Goal: Task Accomplishment & Management: Use online tool/utility

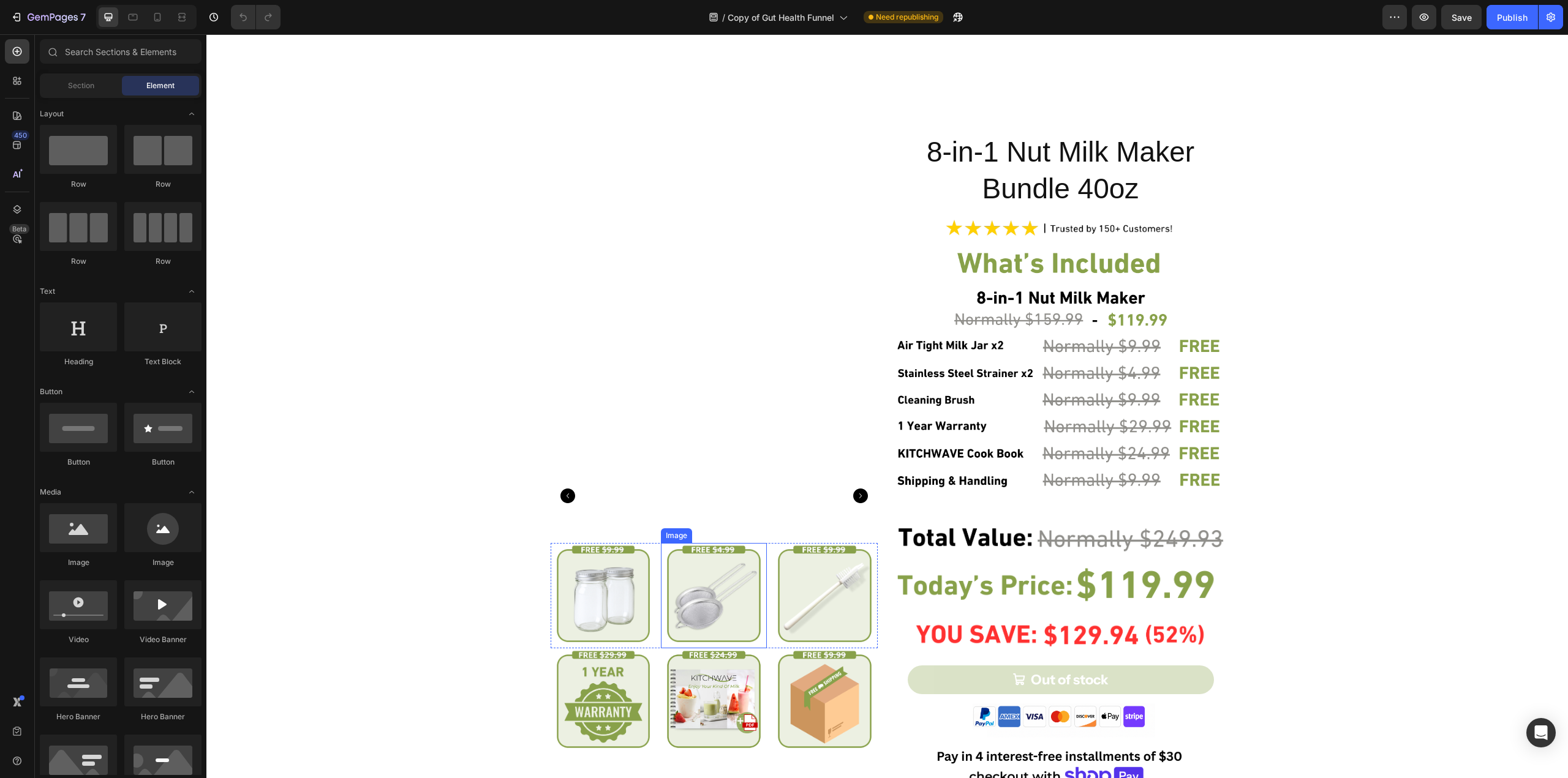
scroll to position [3975, 0]
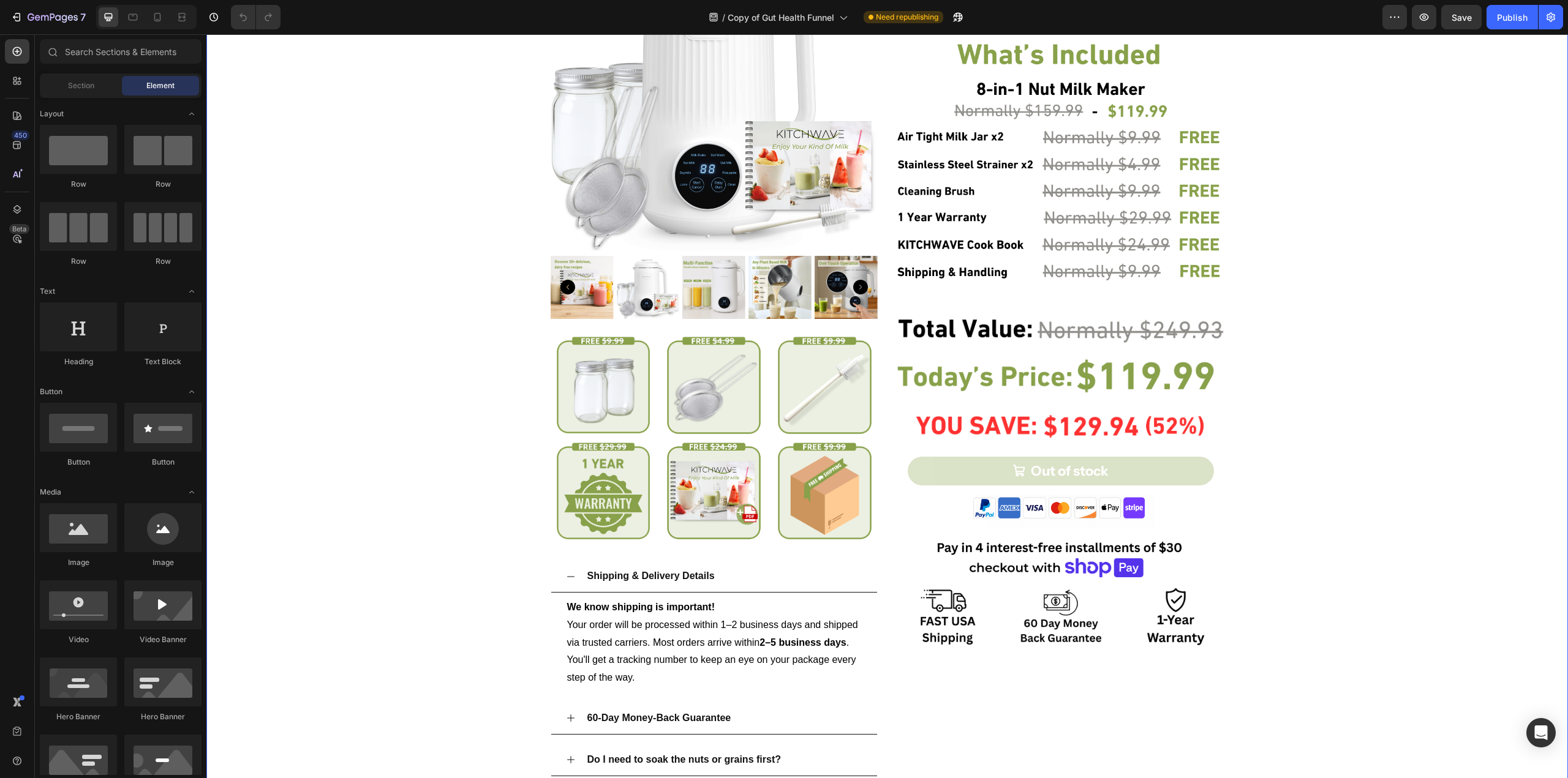
click at [1315, 392] on div "Product Images Image Image Image Row Image Image Image Row Shipping & Delivery …" at bounding box center [887, 399] width 1361 height 949
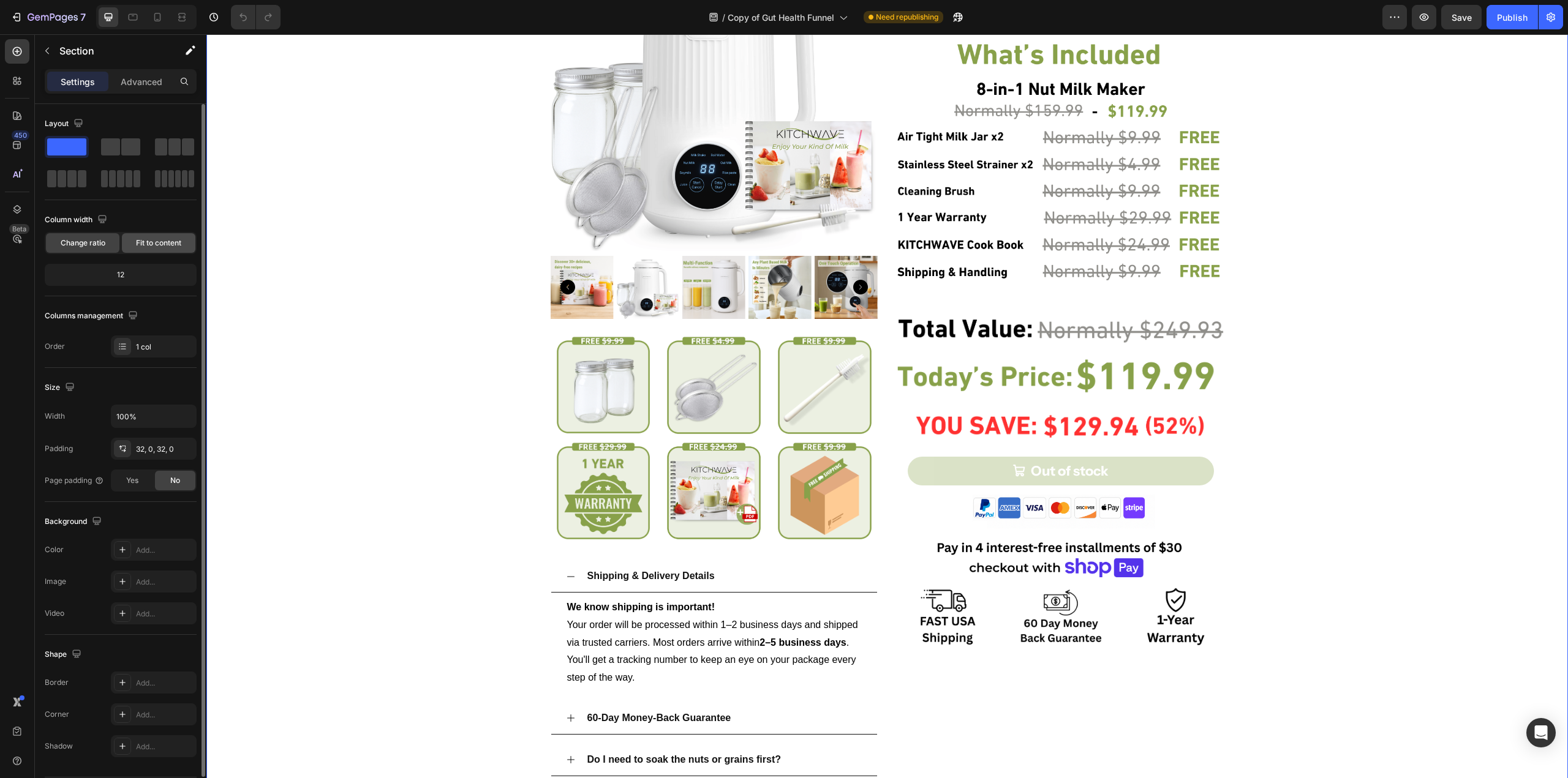
scroll to position [4026, 0]
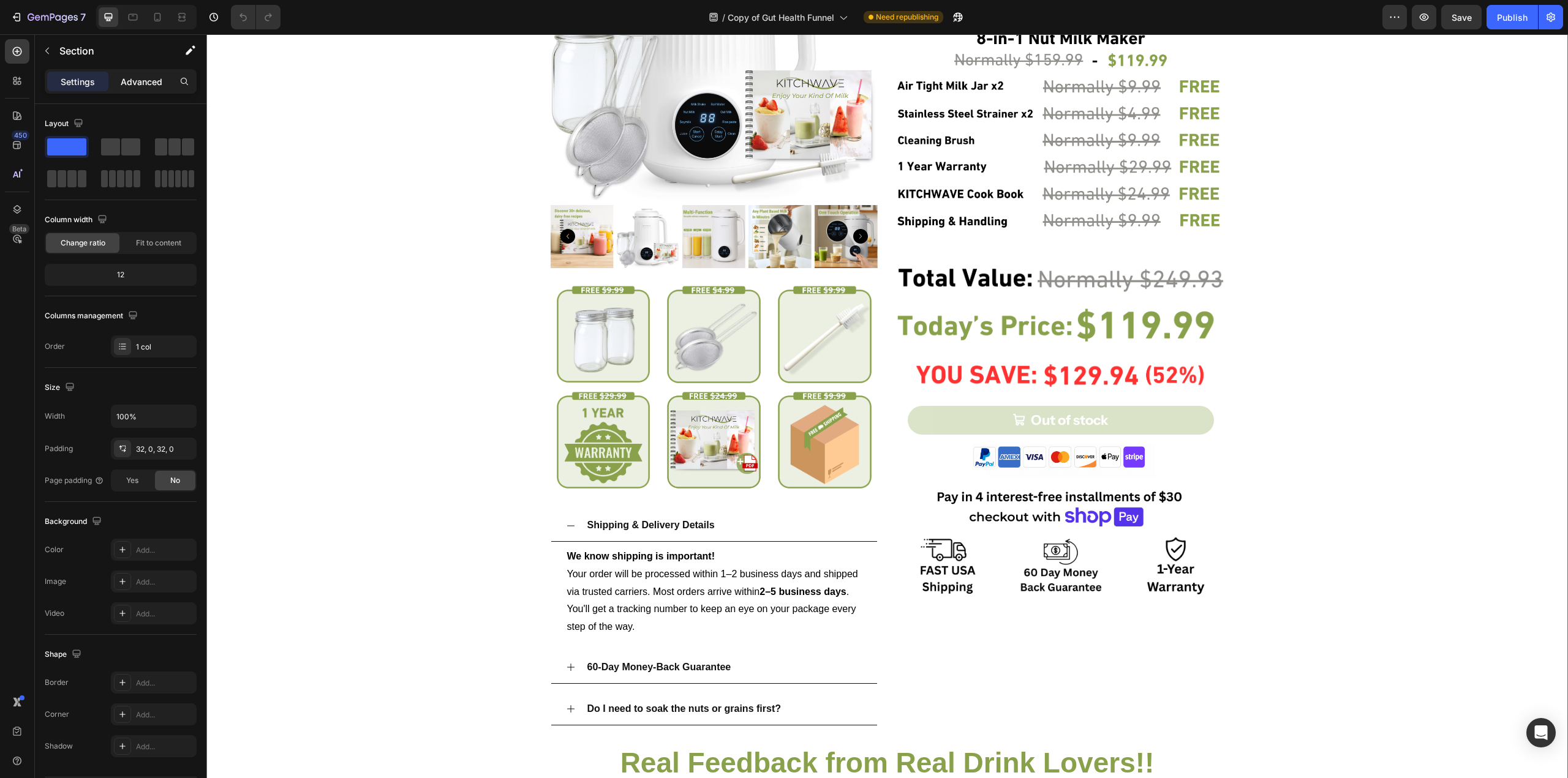
click at [112, 81] on div "Advanced" at bounding box center [141, 81] width 61 height 19
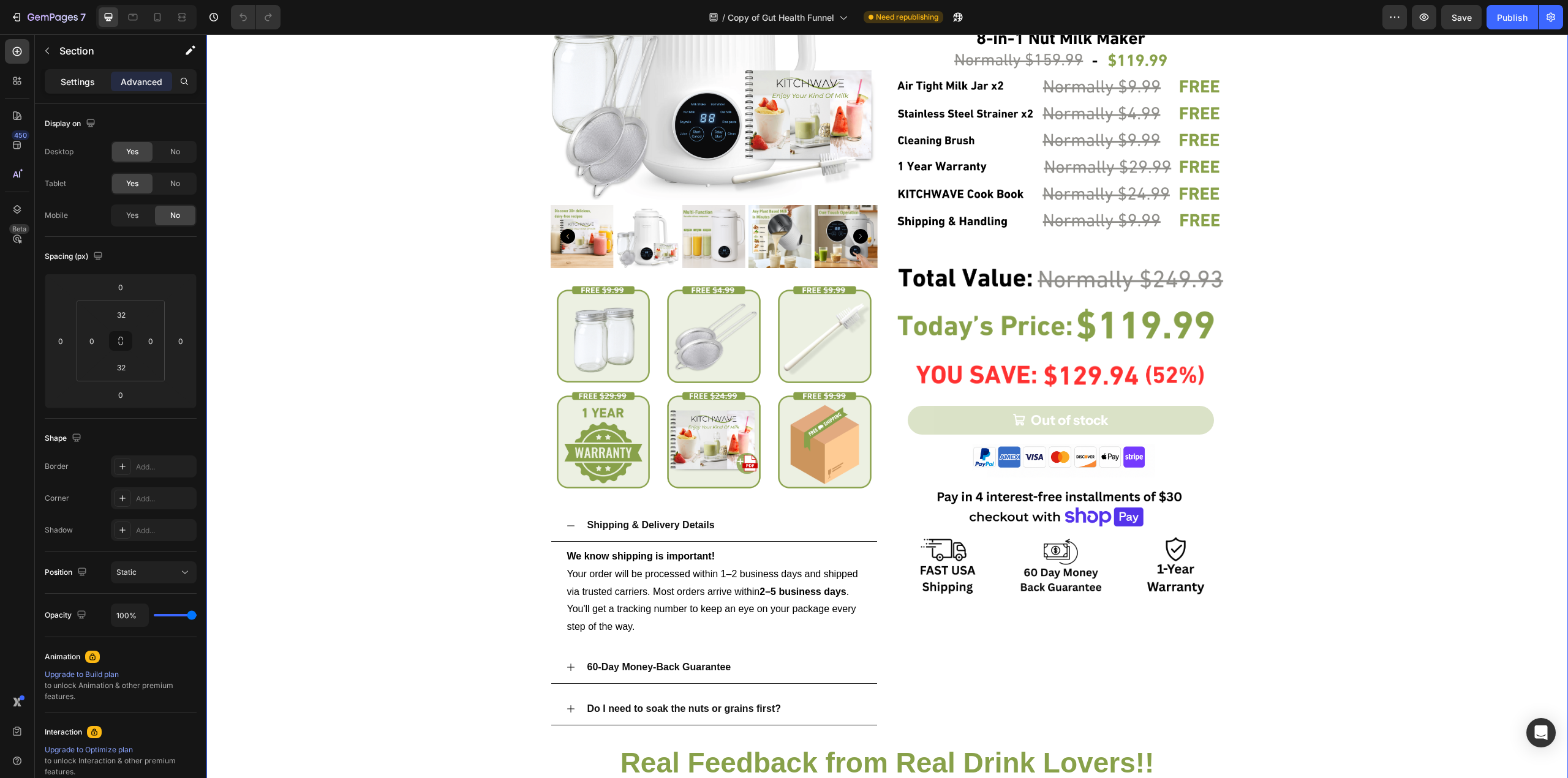
drag, startPoint x: 83, startPoint y: 79, endPoint x: 105, endPoint y: 87, distance: 23.4
click at [84, 78] on p "Settings" at bounding box center [78, 81] width 34 height 13
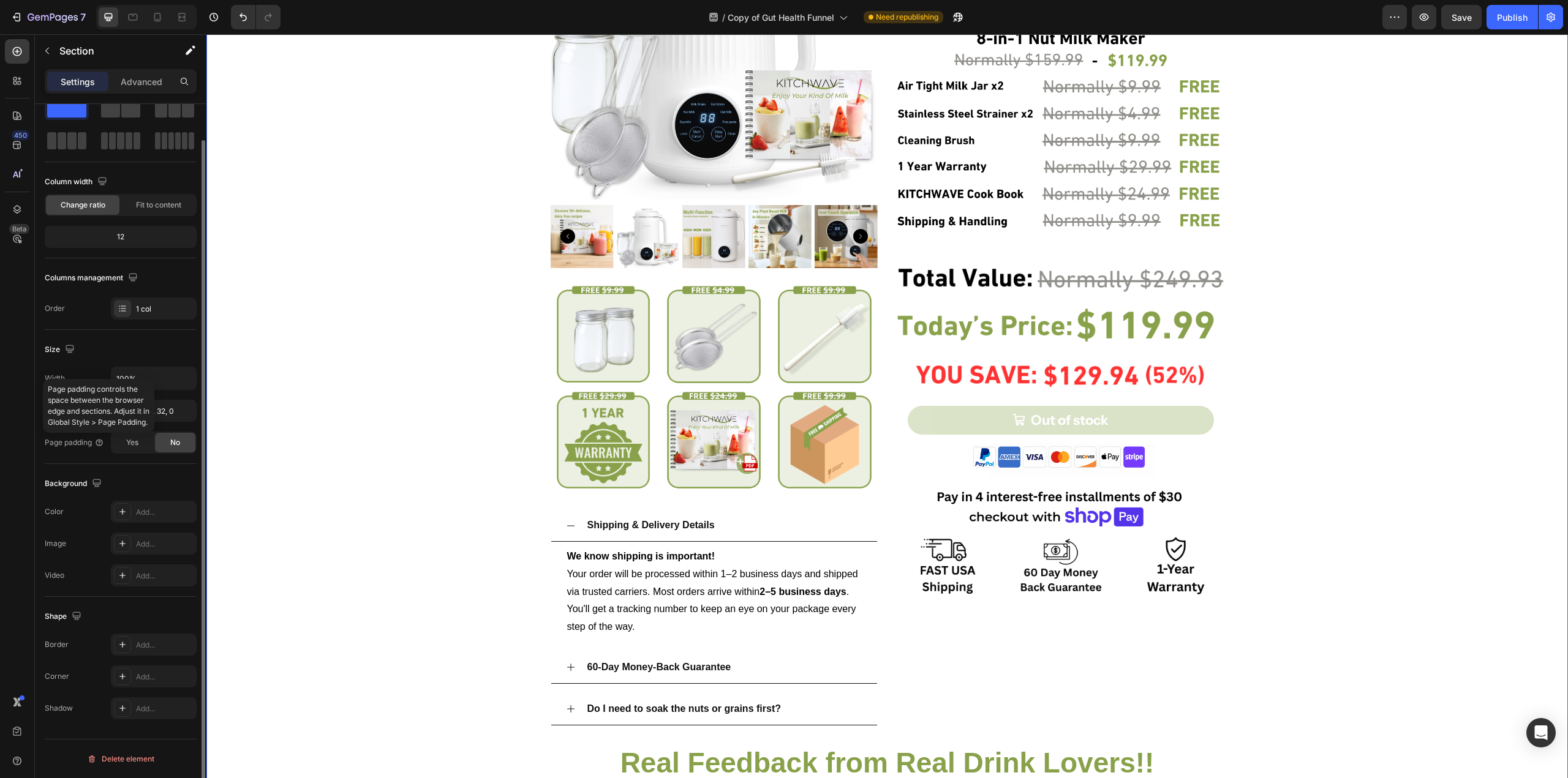
scroll to position [0, 0]
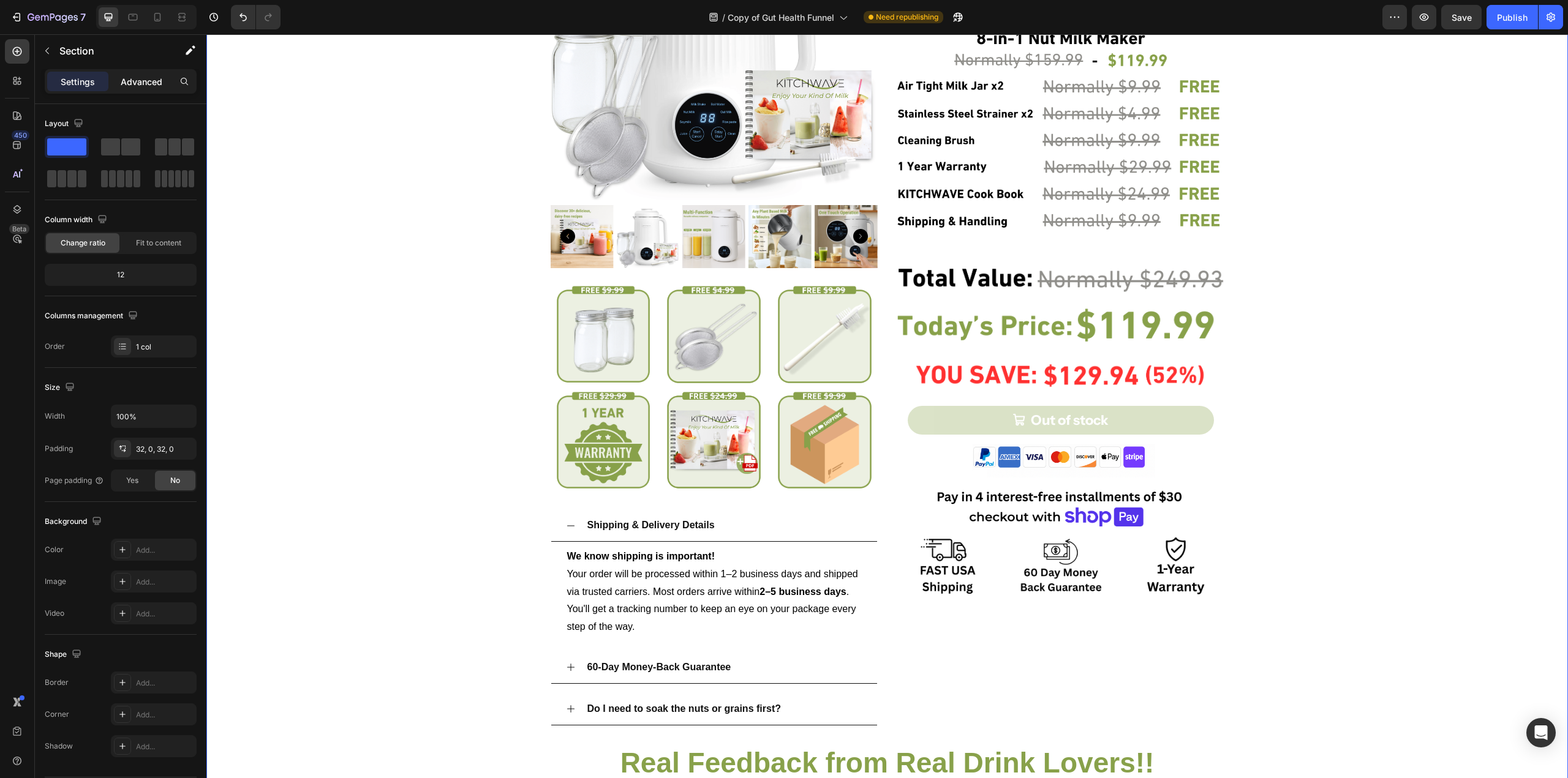
click at [141, 84] on p "Advanced" at bounding box center [141, 81] width 41 height 13
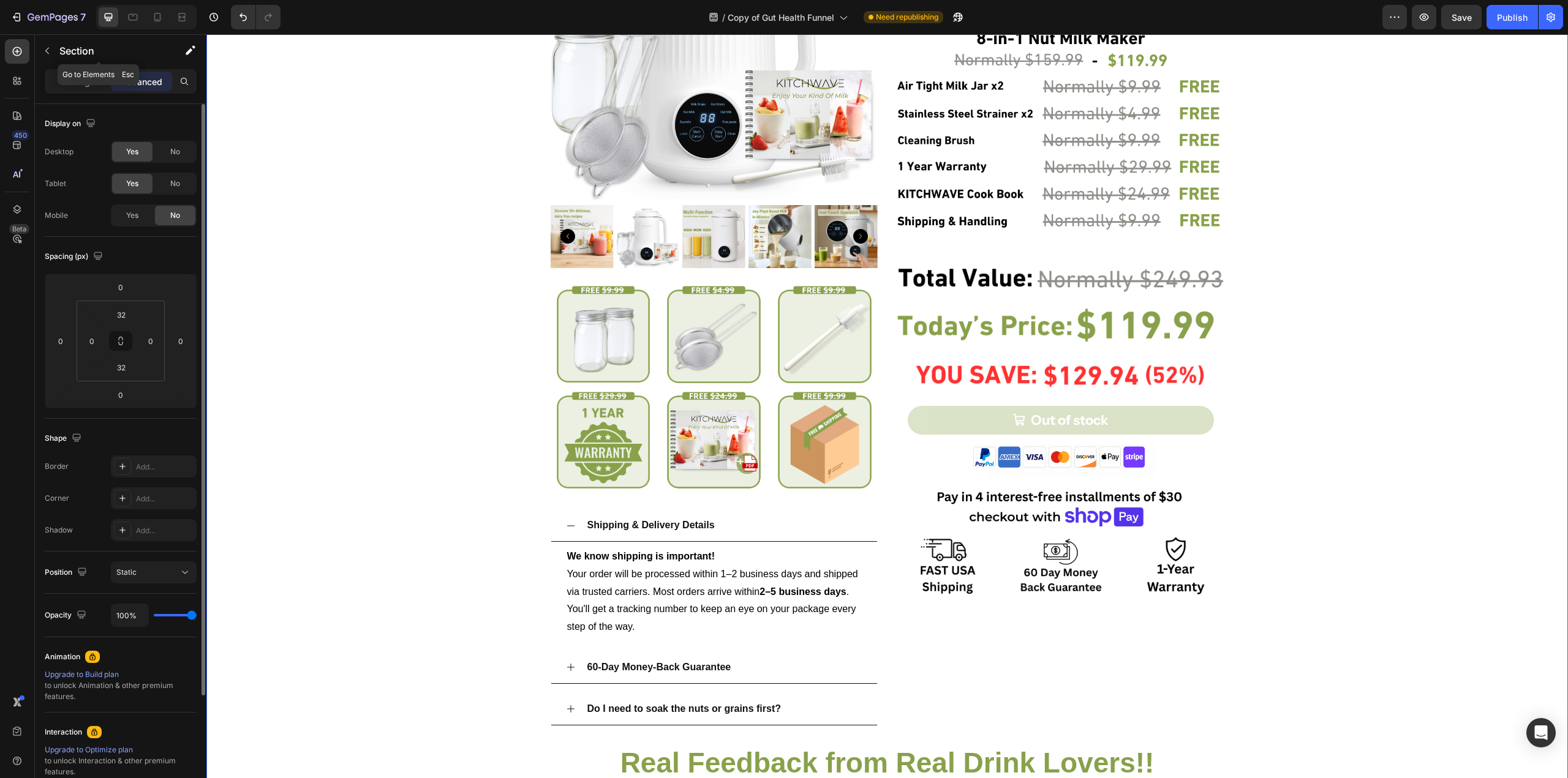
click at [50, 56] on button "button" at bounding box center [47, 51] width 19 height 19
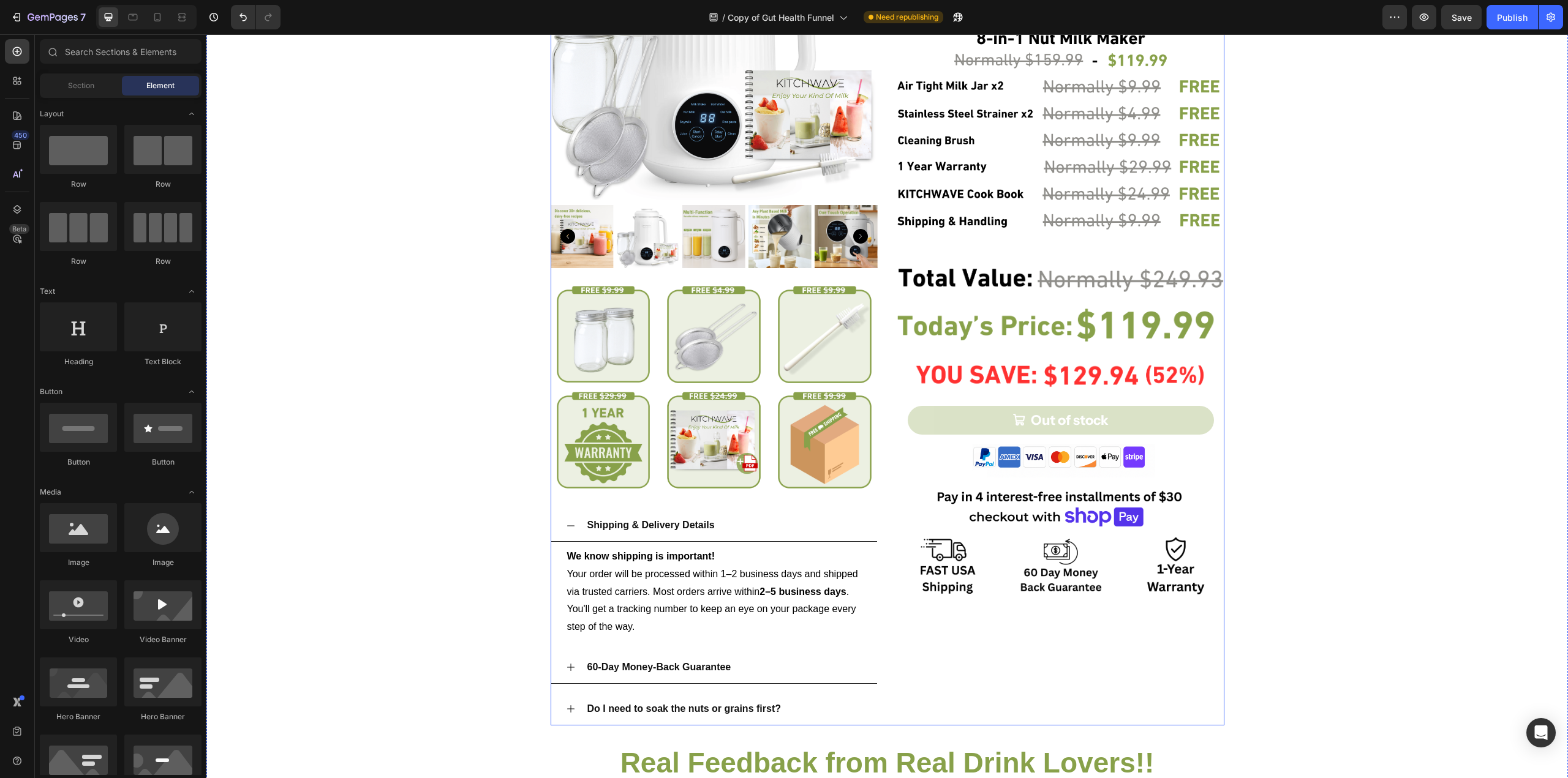
click at [876, 99] on div "Product Images Image Image Image Row Image Image Image Row Shipping & Delivery …" at bounding box center [888, 299] width 673 height 852
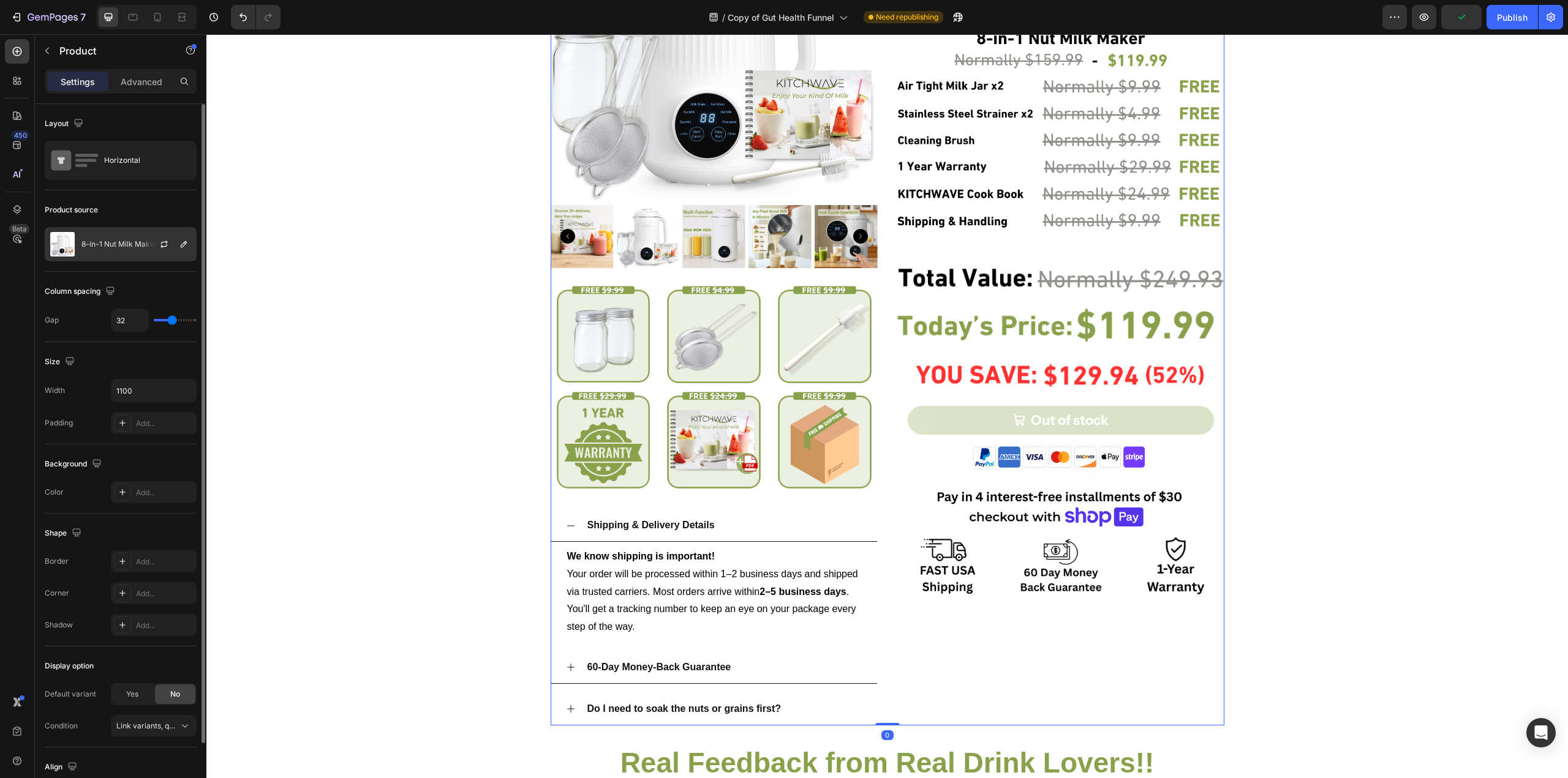
click at [124, 243] on p "8-in-1 Nut Milk Maker Bundle" at bounding box center [132, 244] width 102 height 8
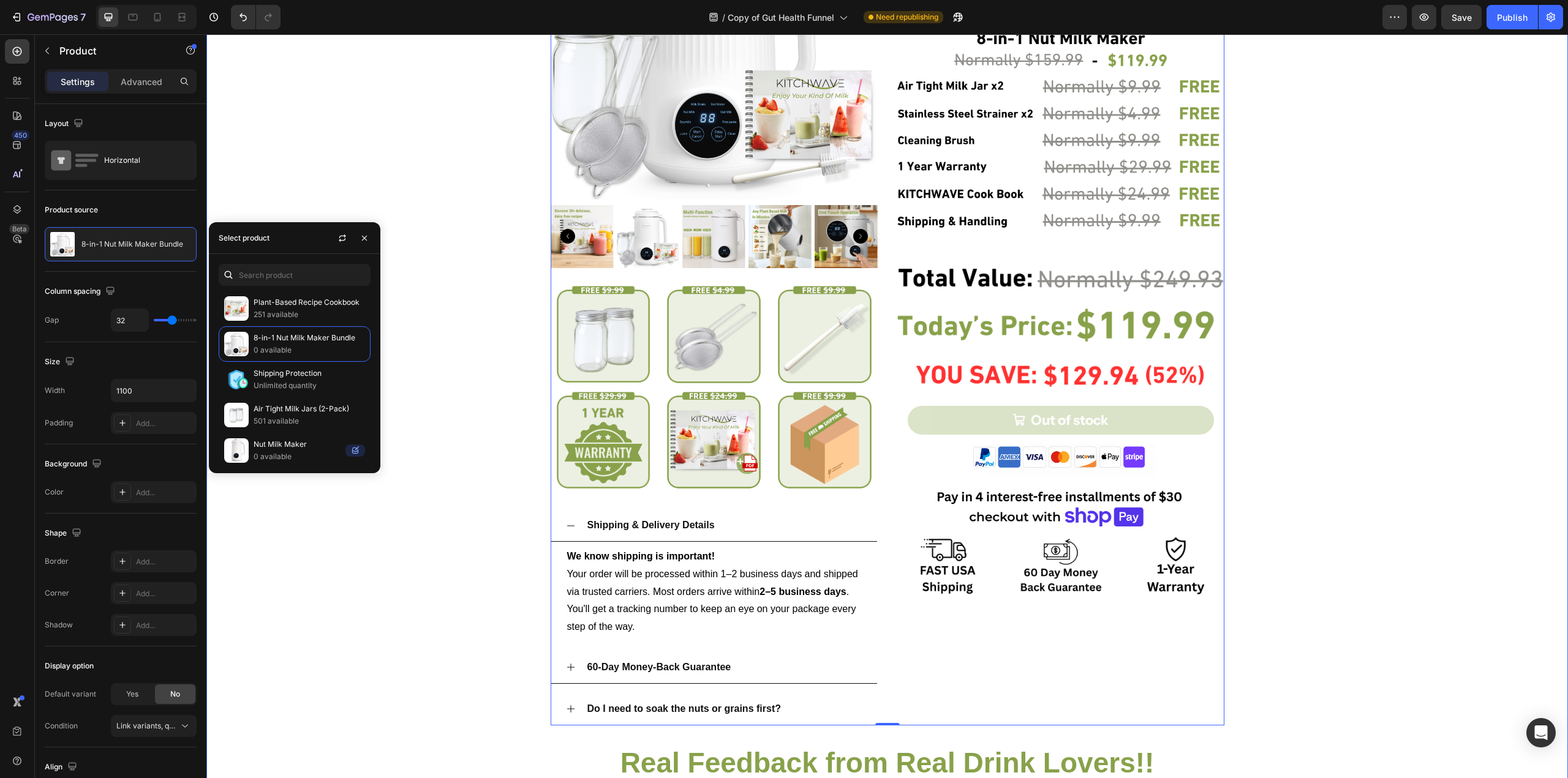
click at [309, 219] on div "Product Images Image Image Image Row Image Image Image Row Shipping & Delivery …" at bounding box center [887, 348] width 1361 height 949
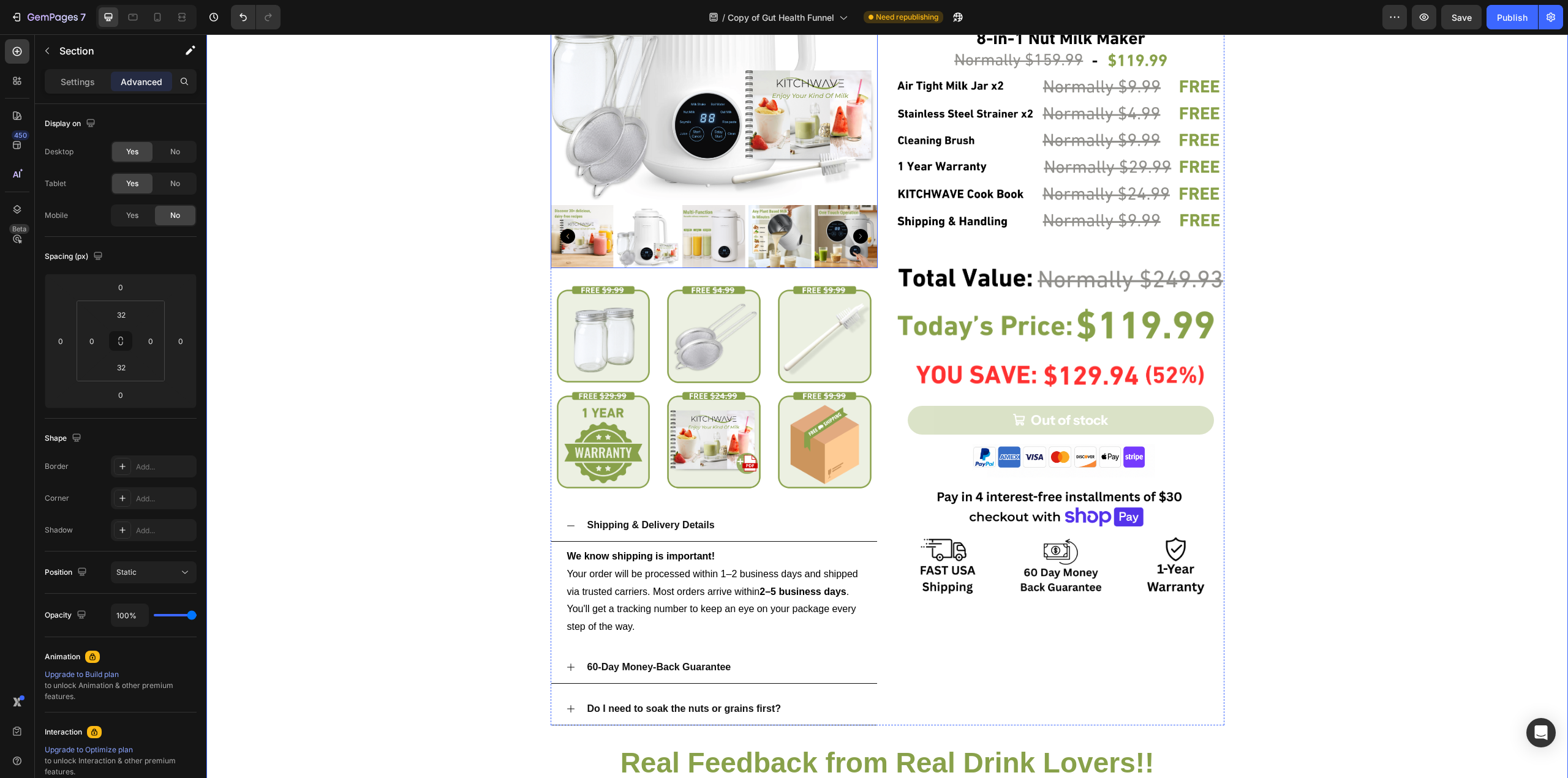
click at [741, 200] on img at bounding box center [714, 36] width 327 height 327
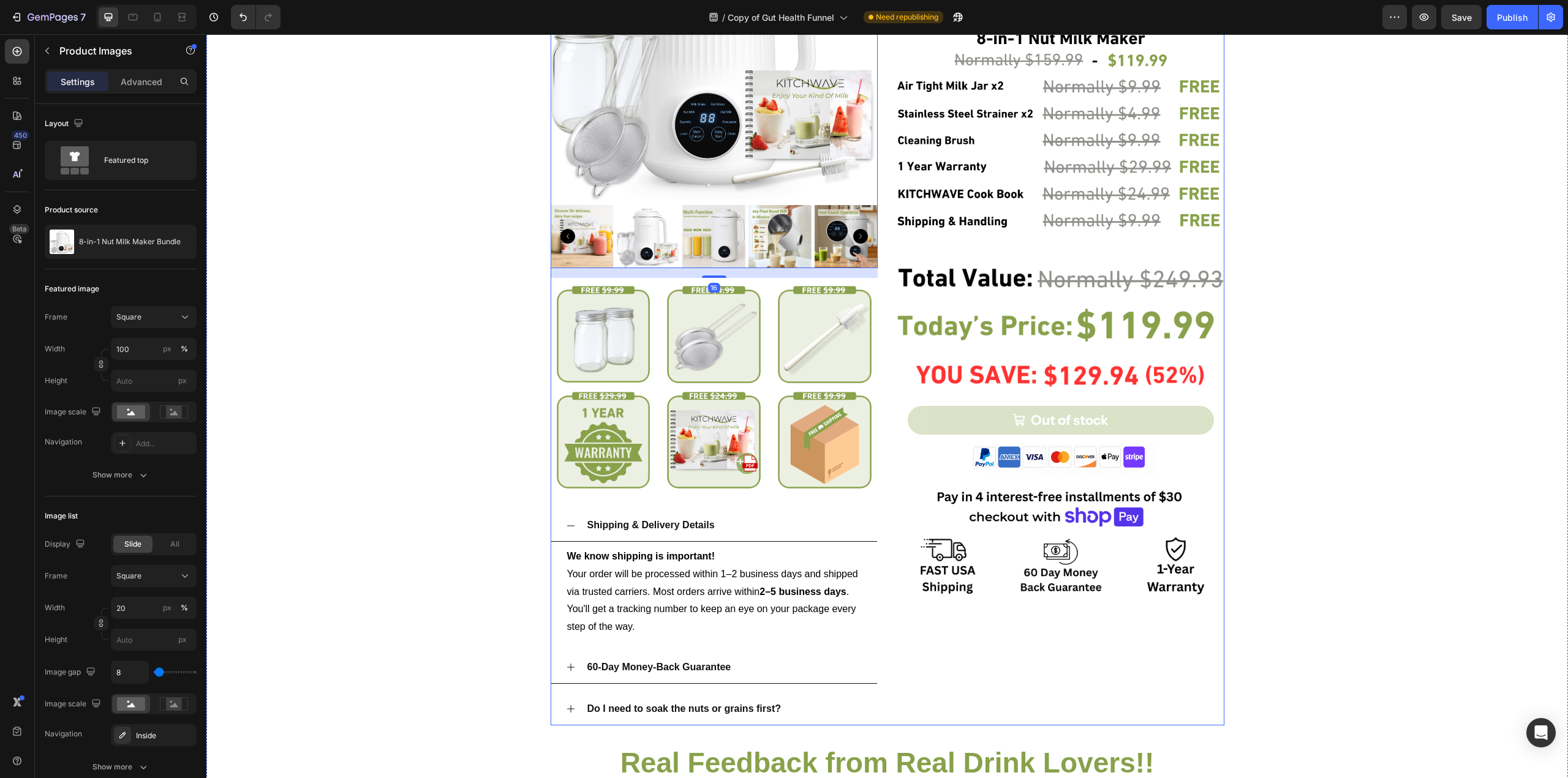
click at [883, 175] on div "Product Images 16 Image Image Image Row Image Image Image Row Shipping & Delive…" at bounding box center [888, 299] width 673 height 852
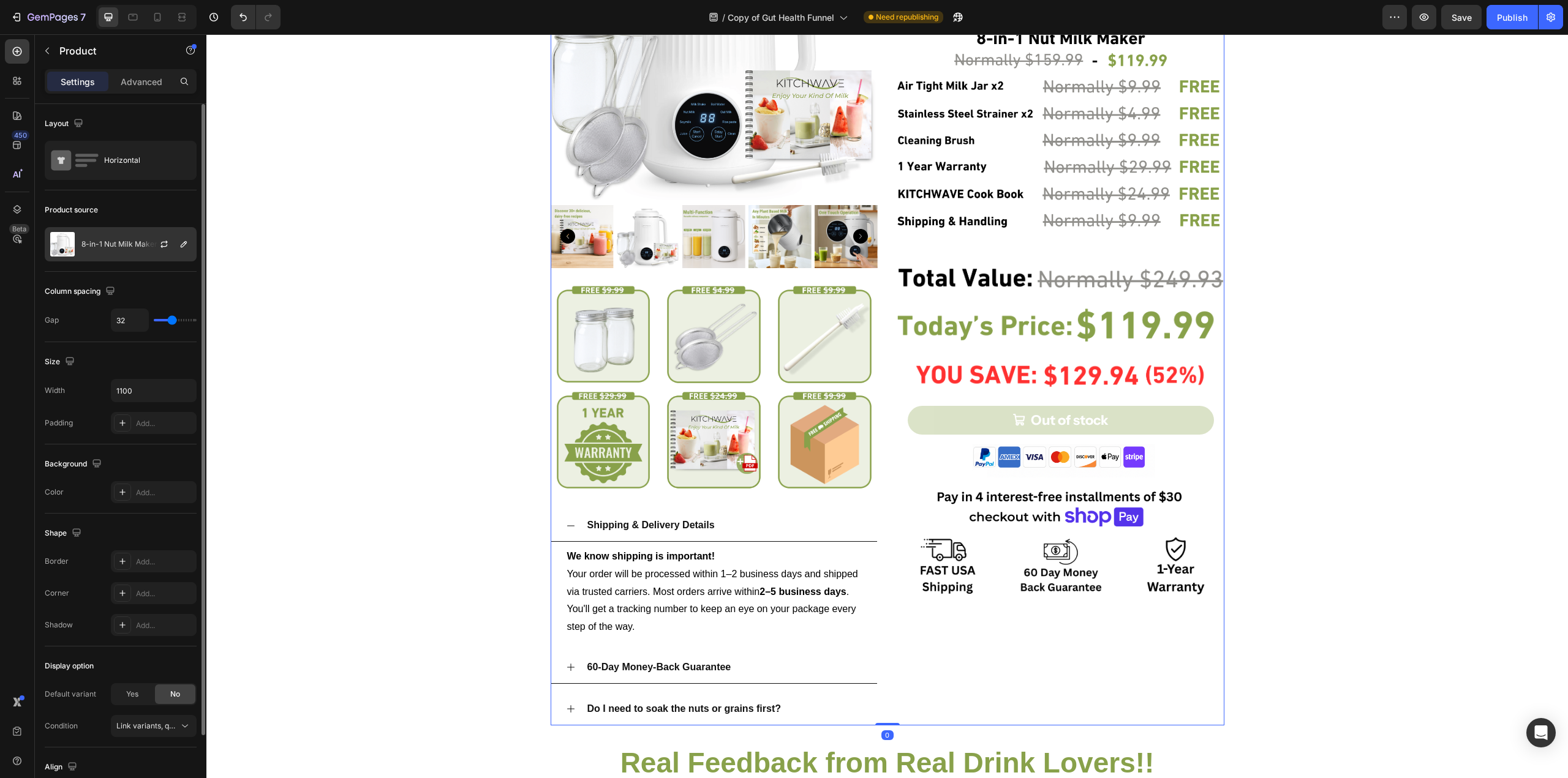
click at [152, 235] on div at bounding box center [169, 244] width 54 height 33
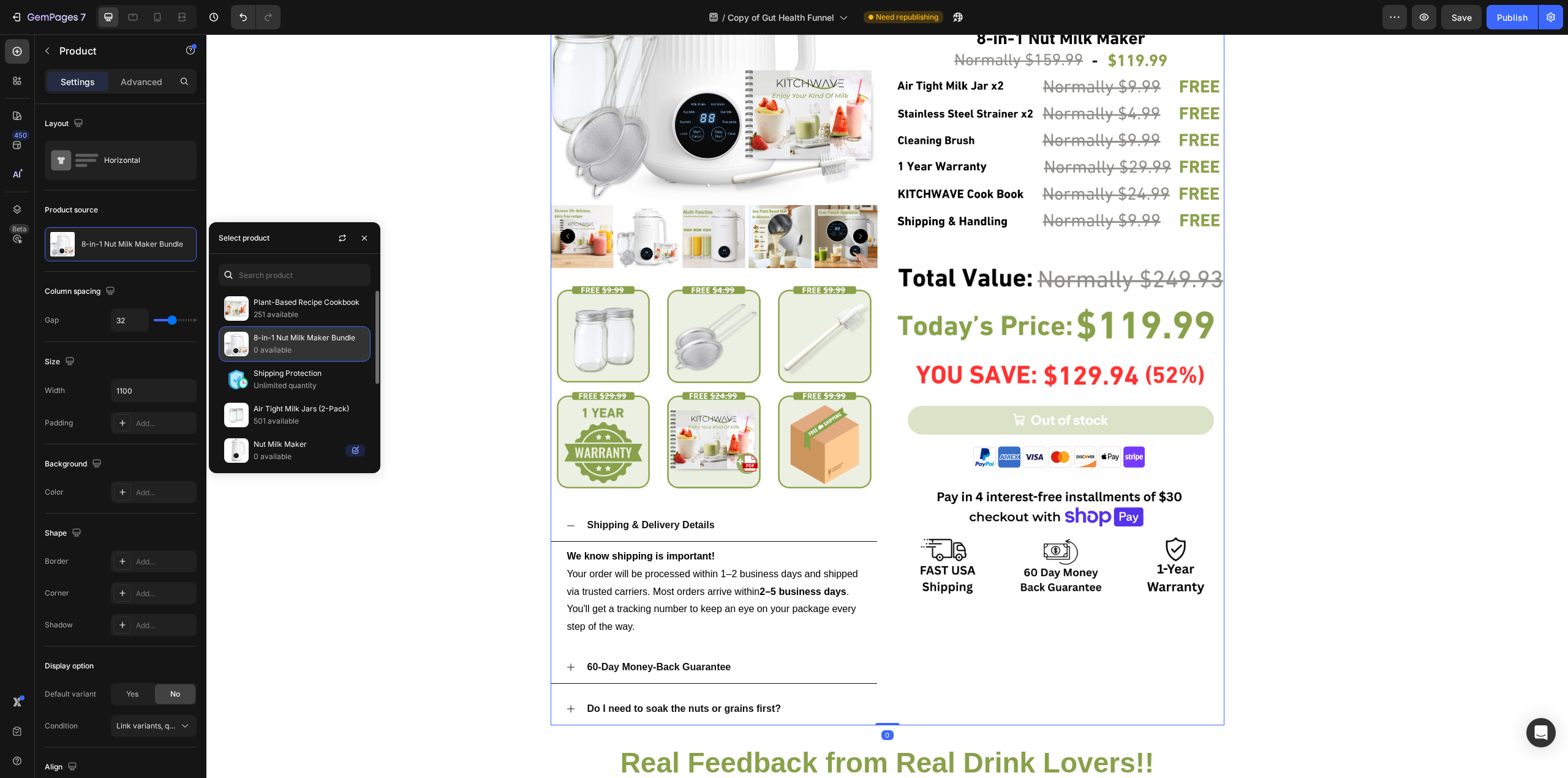
click at [327, 340] on p "8-in-1 Nut Milk Maker Bundle" at bounding box center [309, 338] width 112 height 12
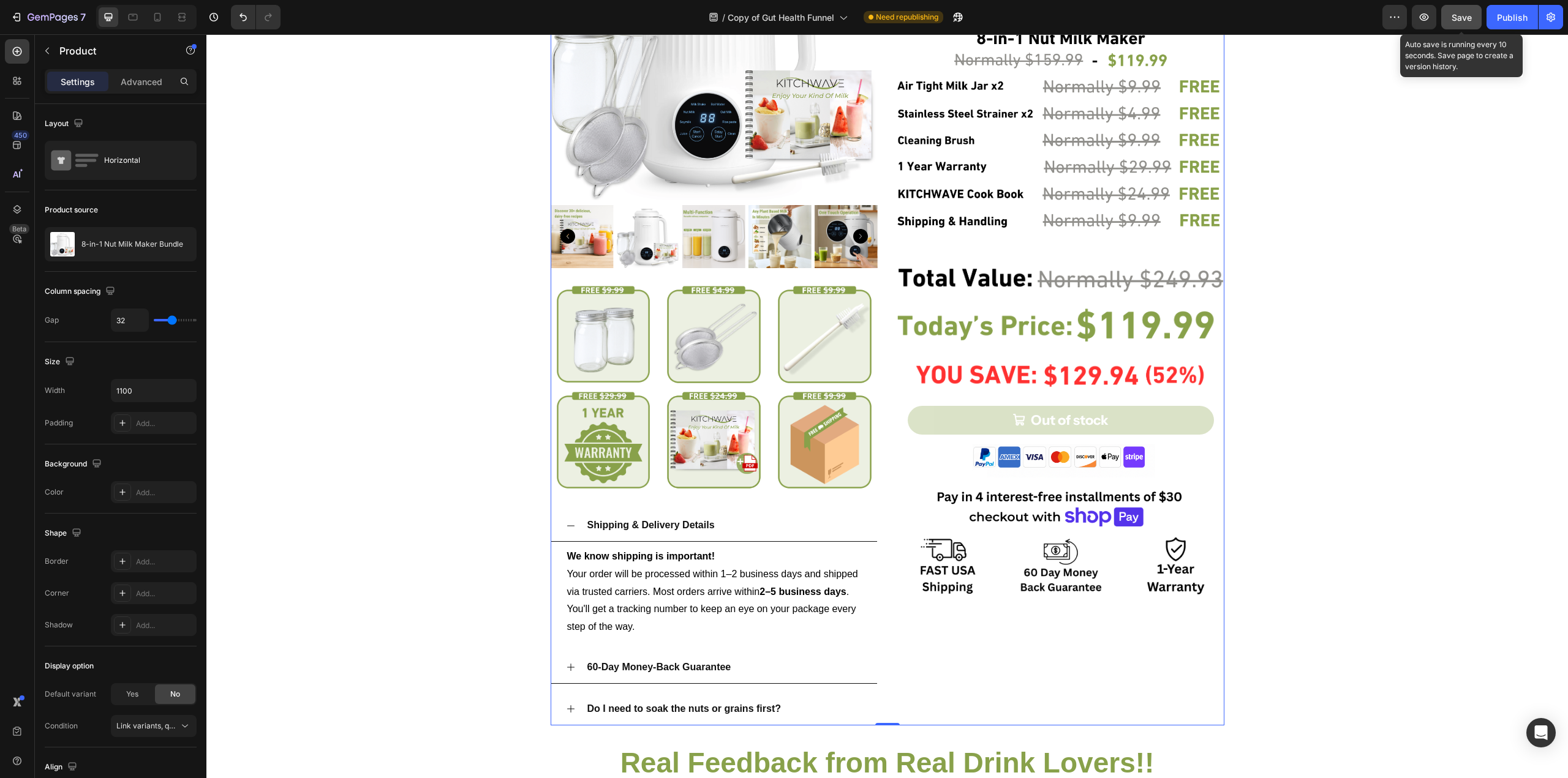
drag, startPoint x: 1463, startPoint y: 29, endPoint x: 1076, endPoint y: 3, distance: 387.9
click at [1463, 29] on button "Save" at bounding box center [1461, 17] width 41 height 25
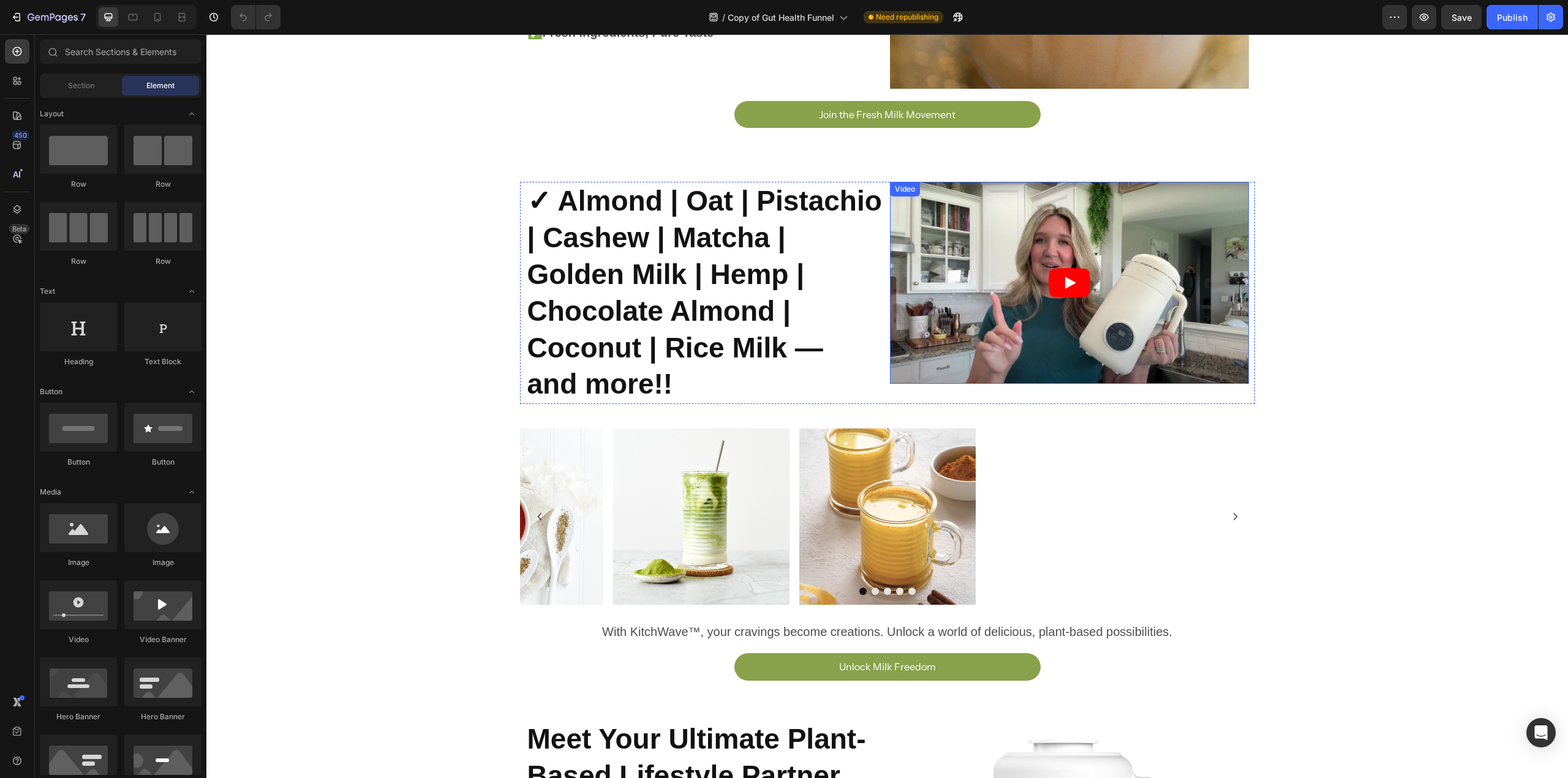
scroll to position [429, 0]
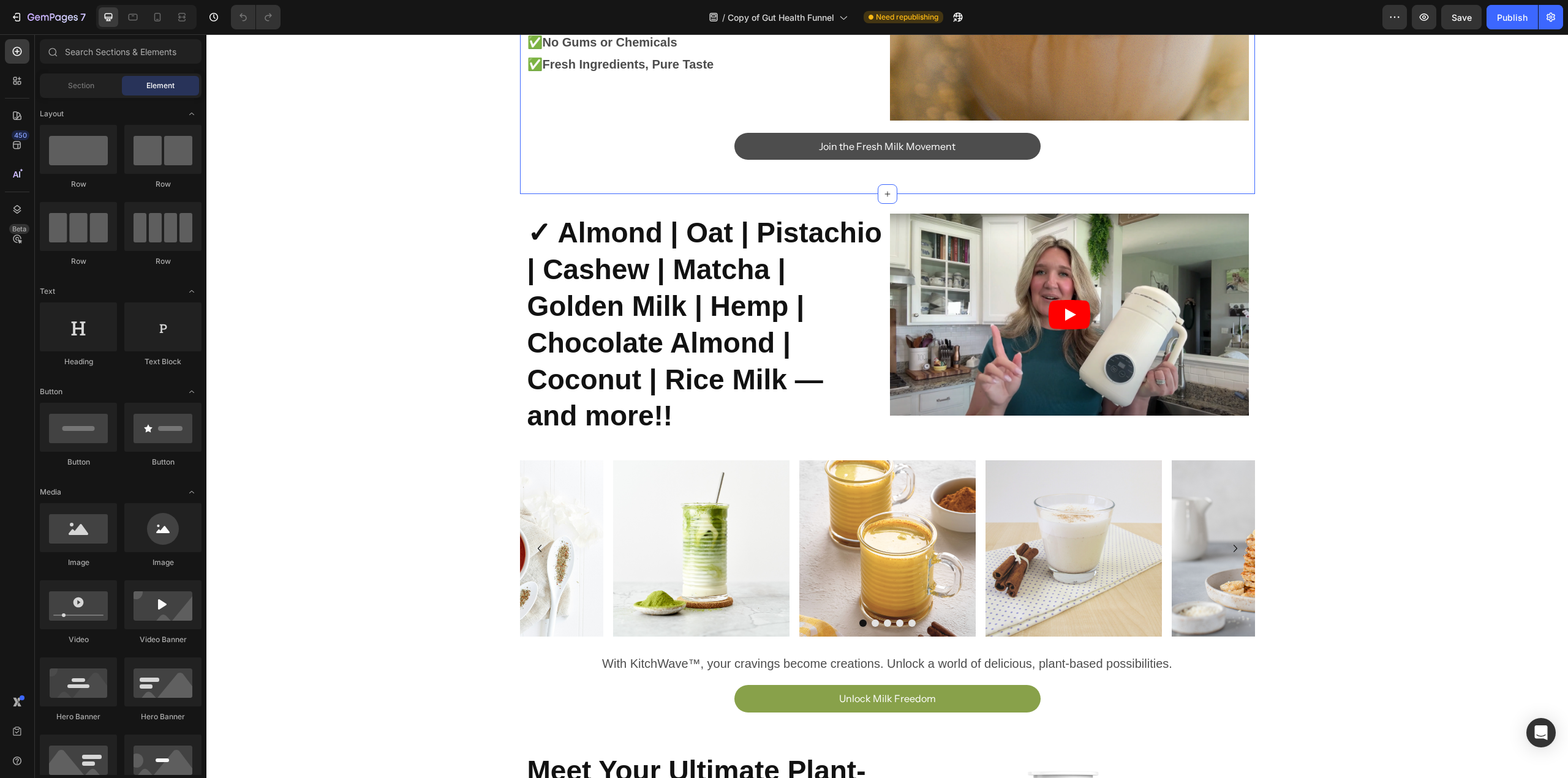
click at [992, 133] on link "Join the Fresh Milk Movement" at bounding box center [887, 147] width 306 height 28
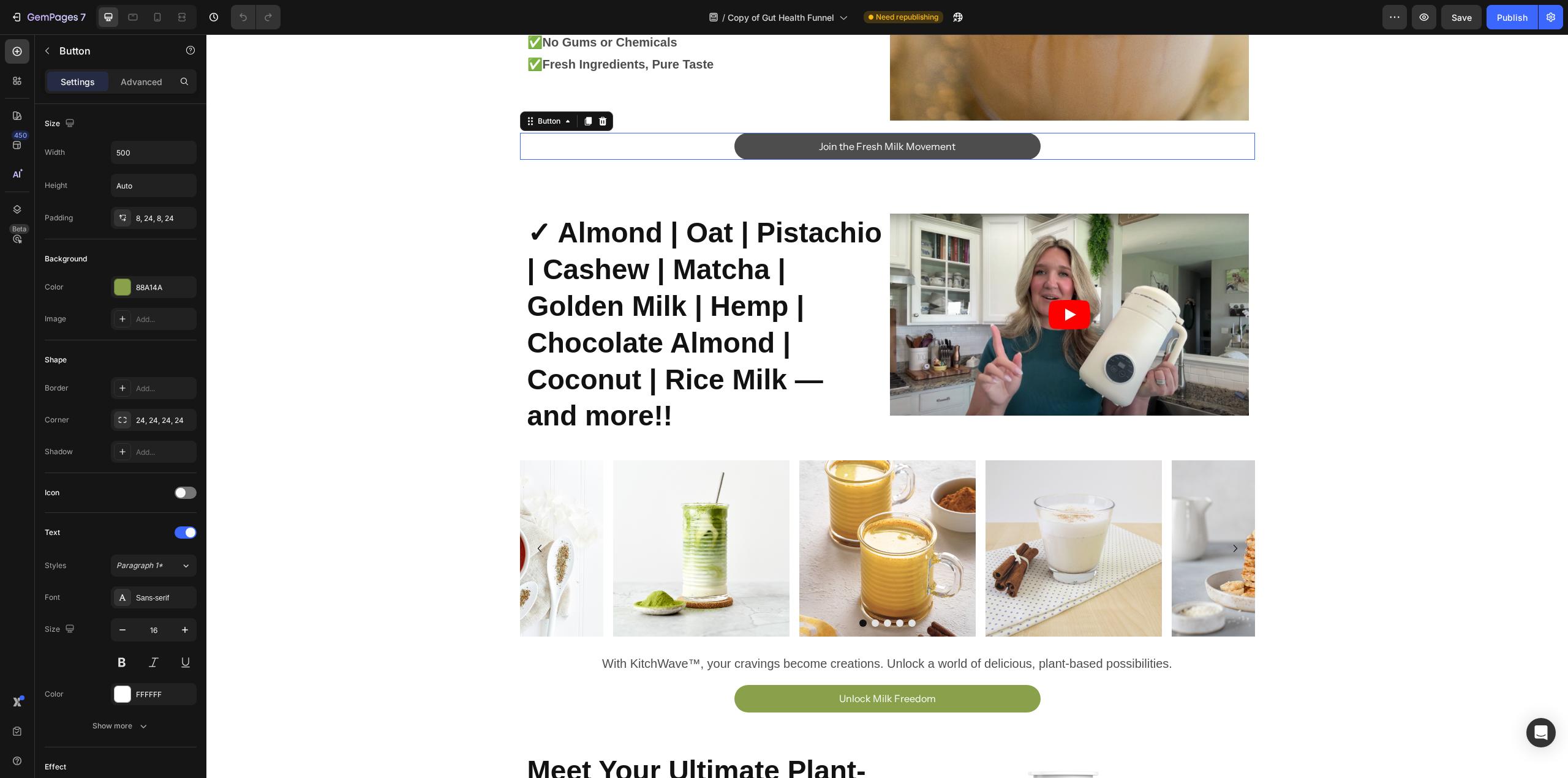
click at [992, 133] on link "Join the Fresh Milk Movement" at bounding box center [887, 147] width 306 height 28
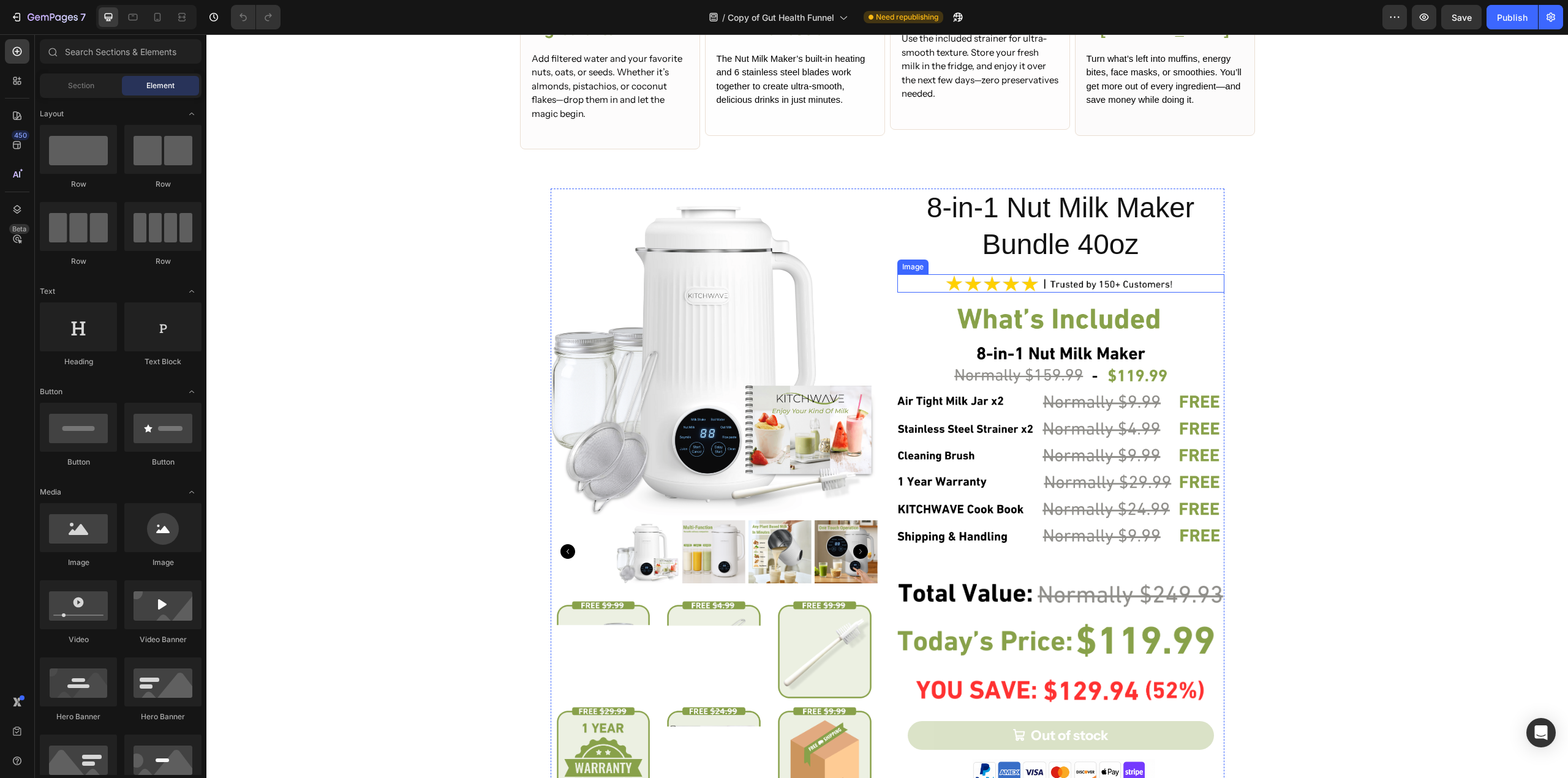
scroll to position [4016, 0]
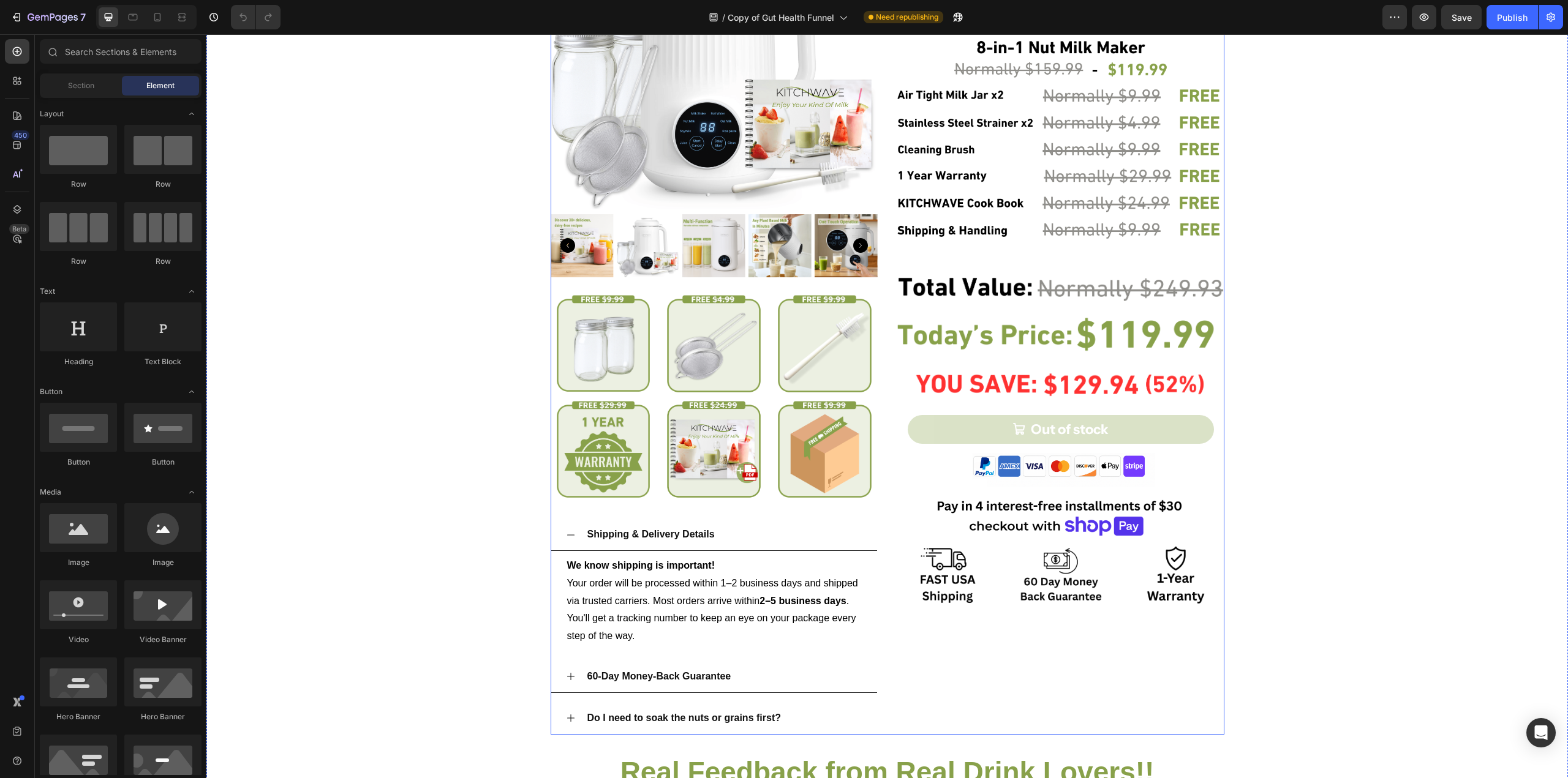
click at [886, 357] on div "Product Images Image Image Image Row Image Image Image Row Shipping & Delivery …" at bounding box center [888, 308] width 673 height 852
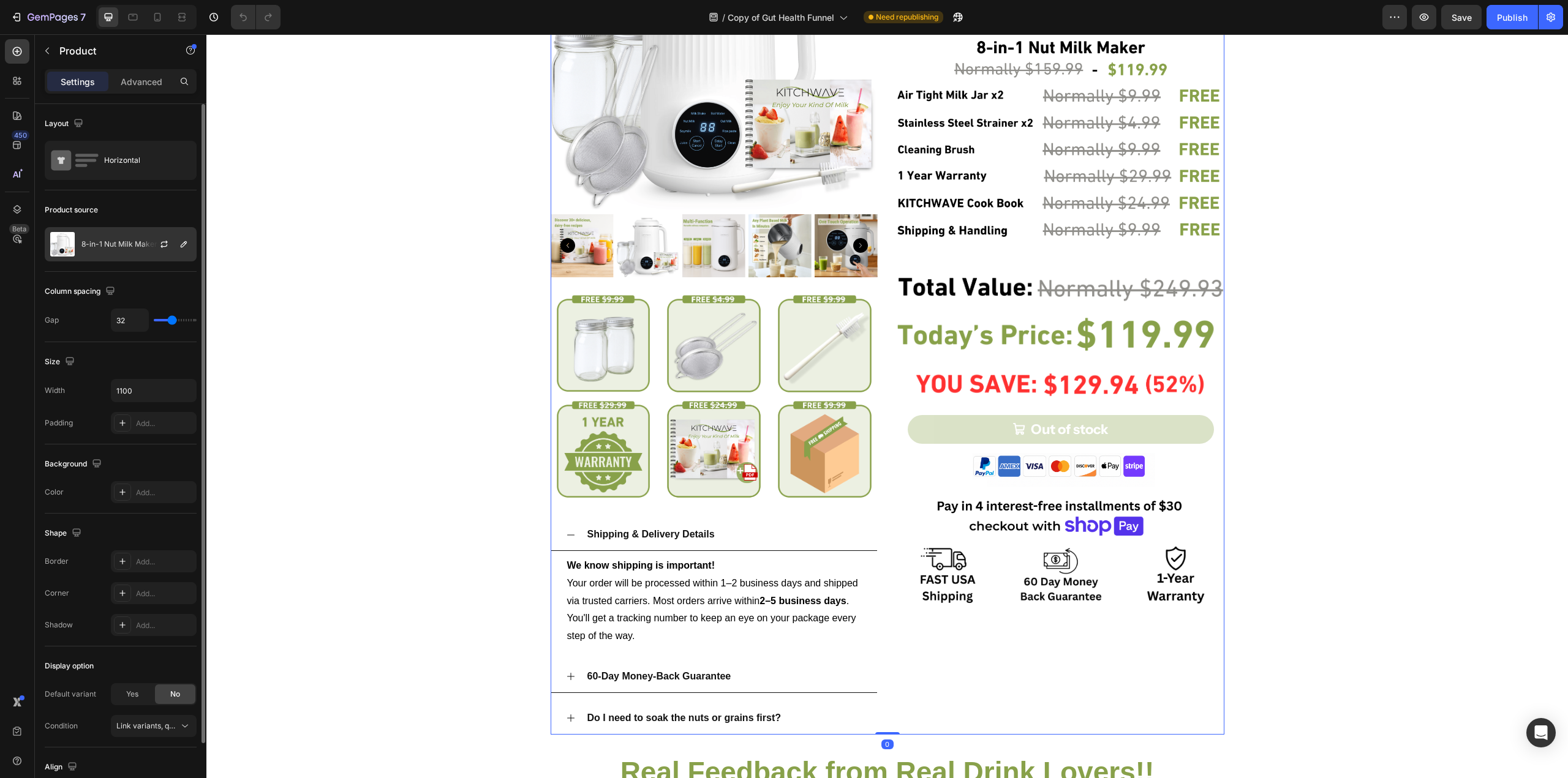
click at [125, 241] on p "8-in-1 Nut Milk Maker Bundle" at bounding box center [132, 244] width 102 height 8
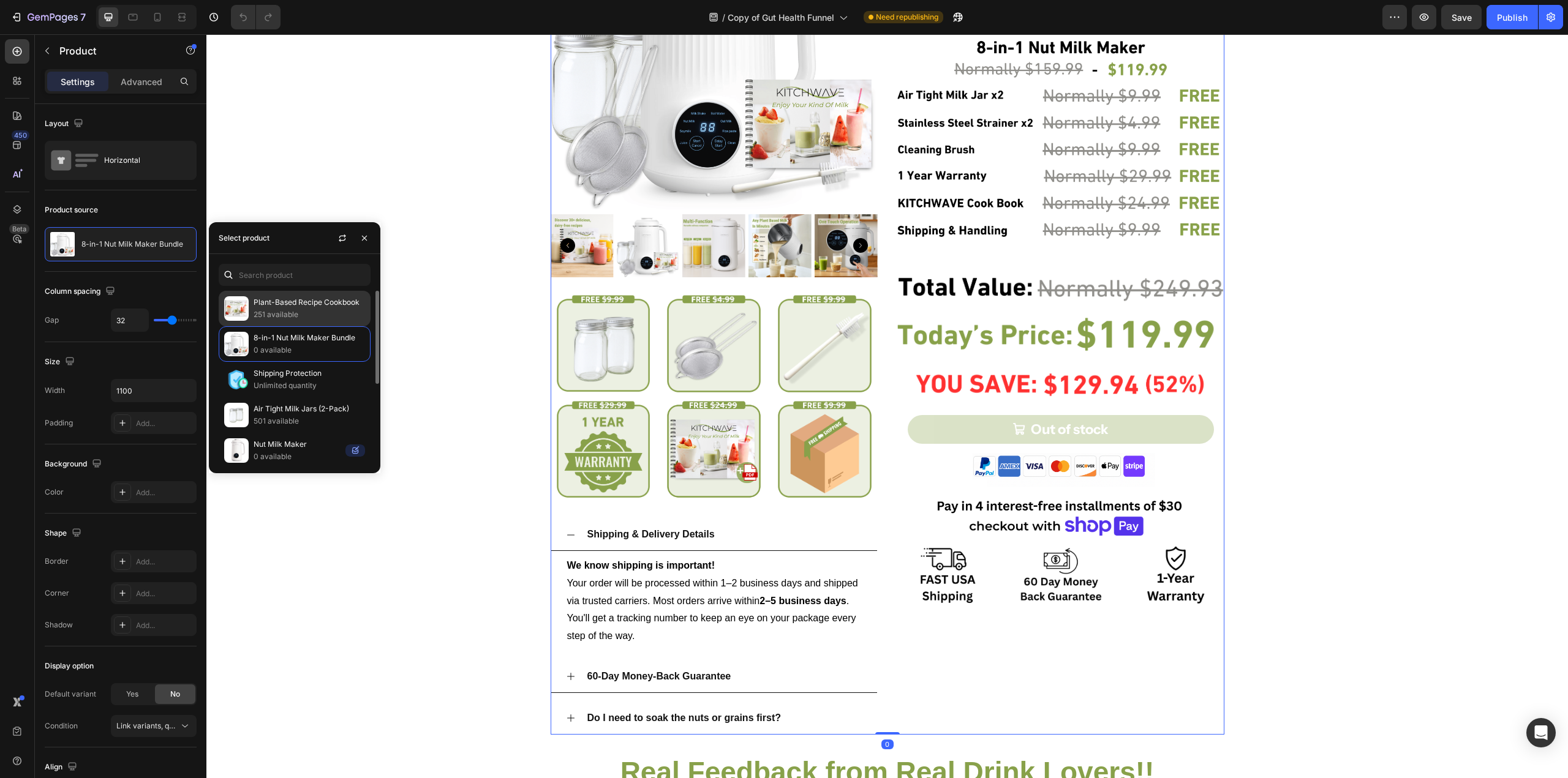
click at [262, 320] on p "251 available" at bounding box center [309, 315] width 112 height 12
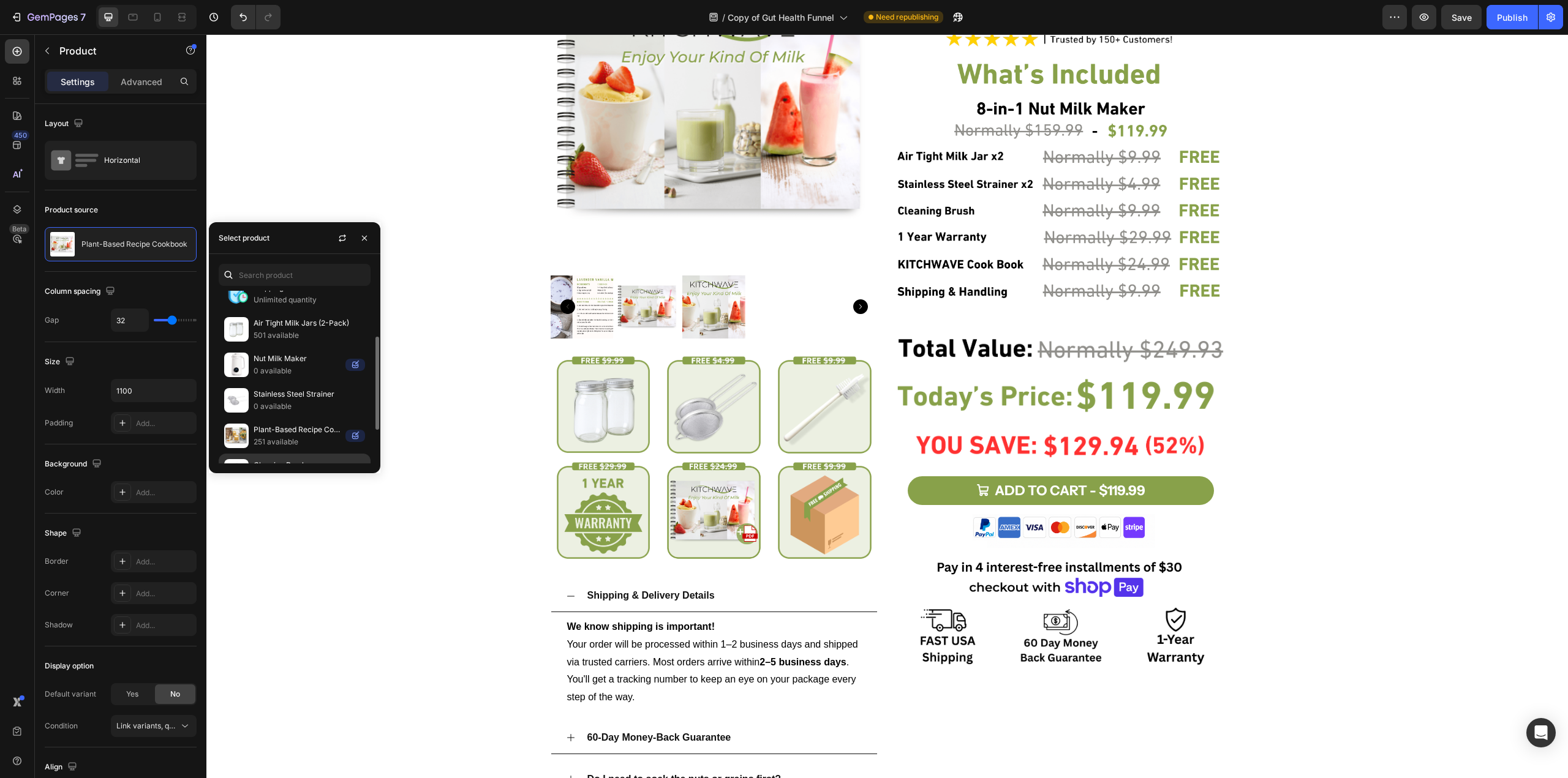
scroll to position [25, 0]
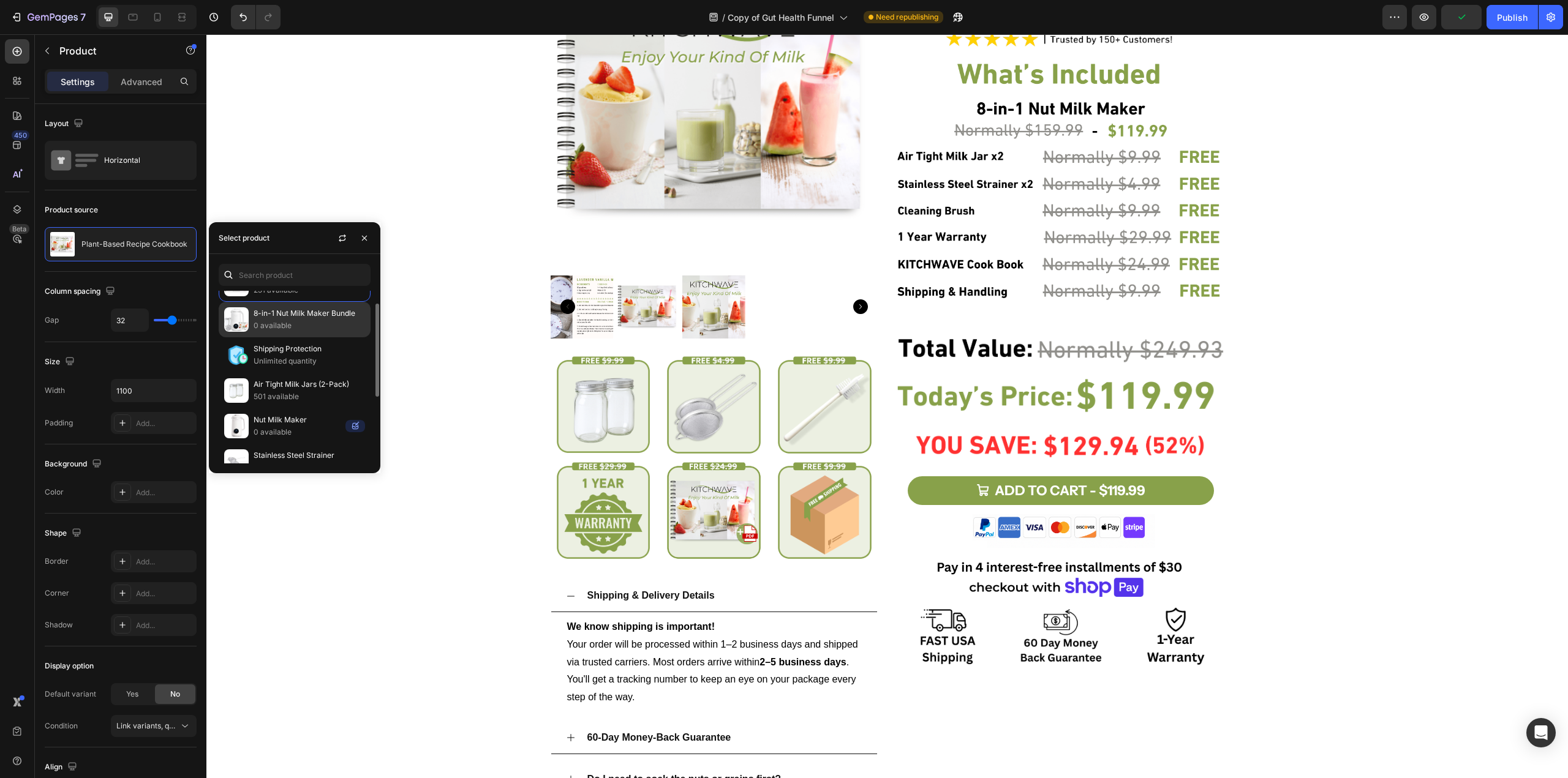
click at [317, 331] on p "0 available" at bounding box center [309, 326] width 112 height 12
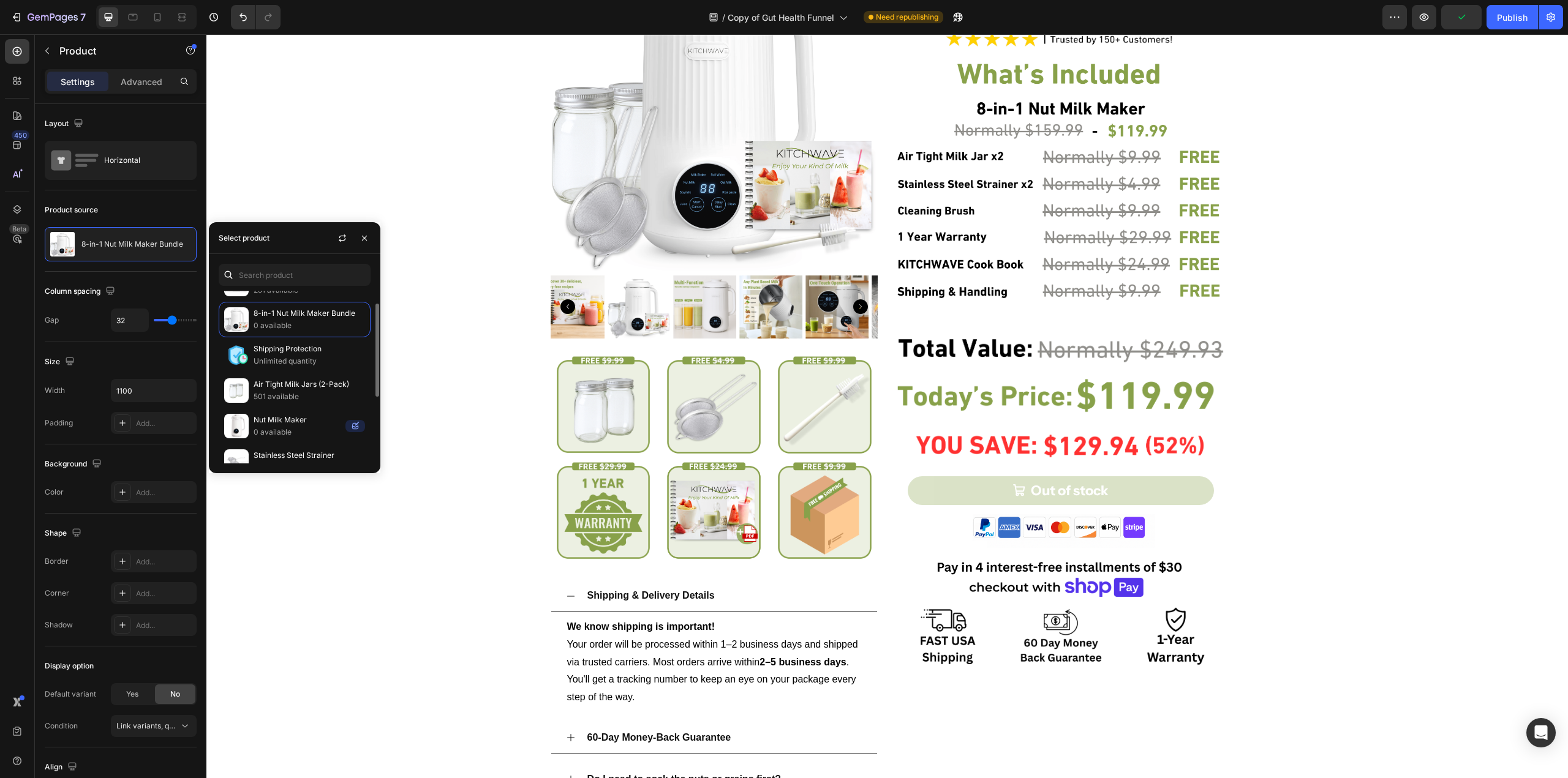
scroll to position [147, 0]
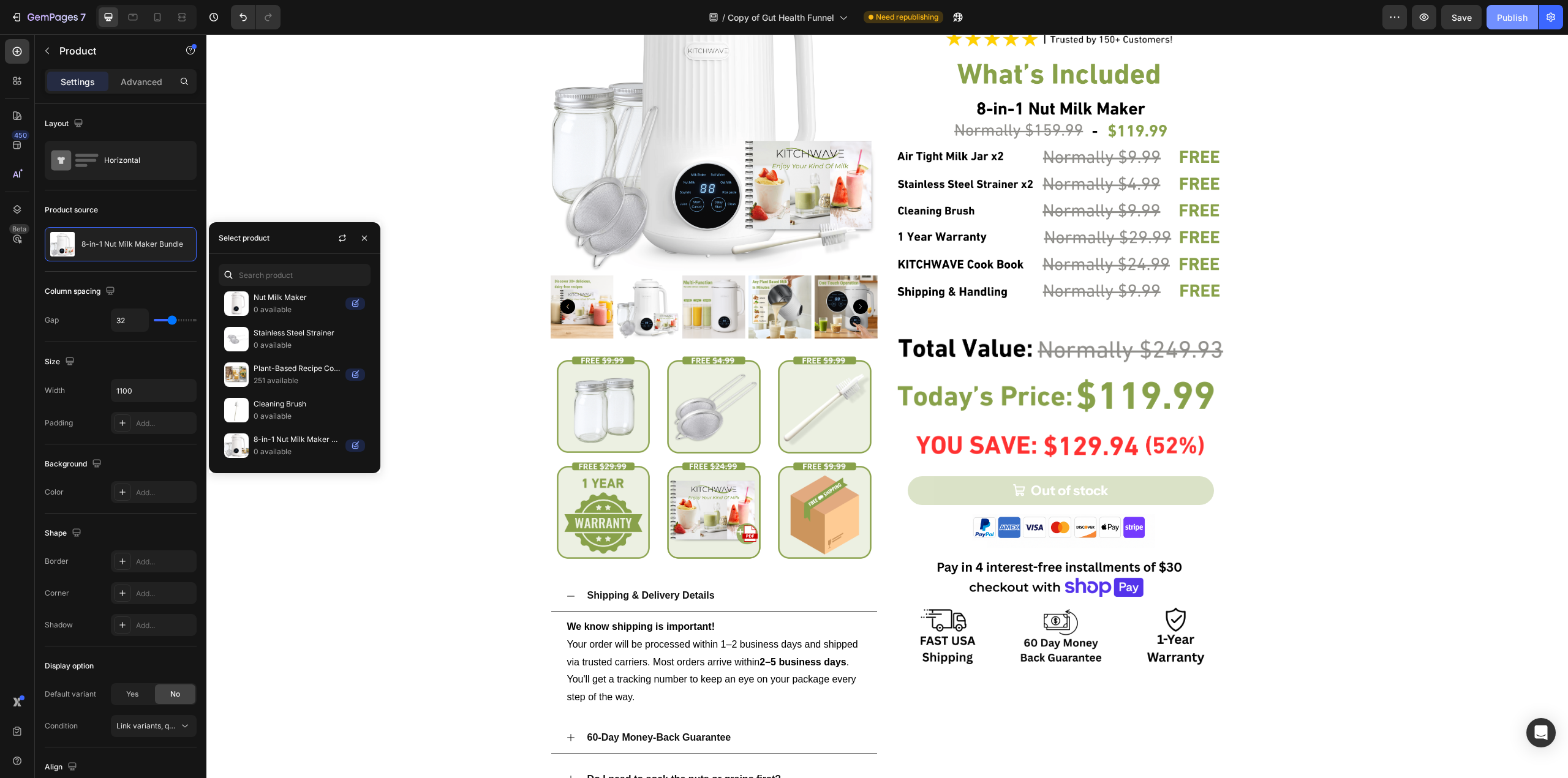
click at [1493, 20] on button "Publish" at bounding box center [1512, 17] width 52 height 25
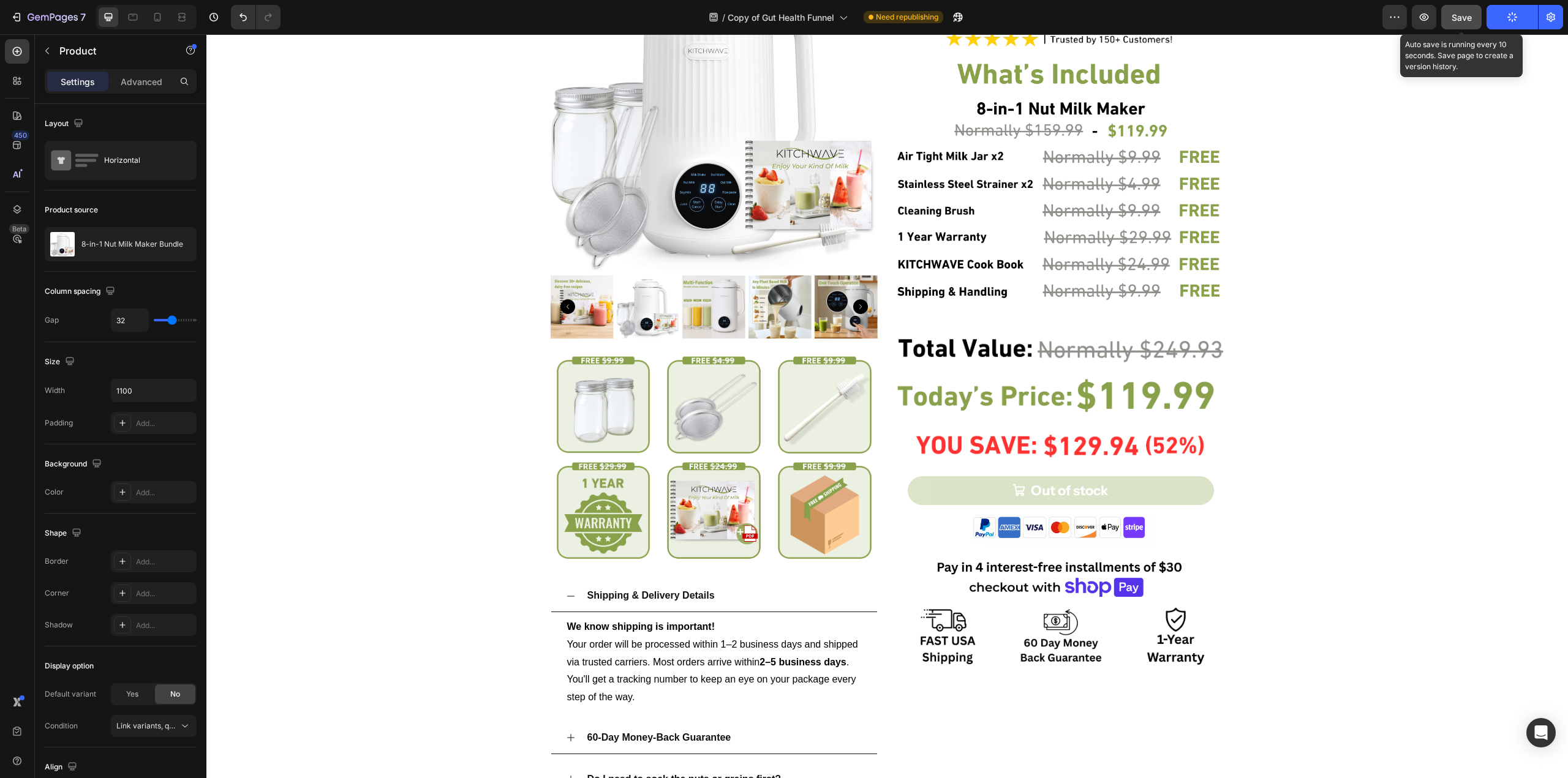
click at [1456, 12] on span "Save" at bounding box center [1461, 17] width 20 height 10
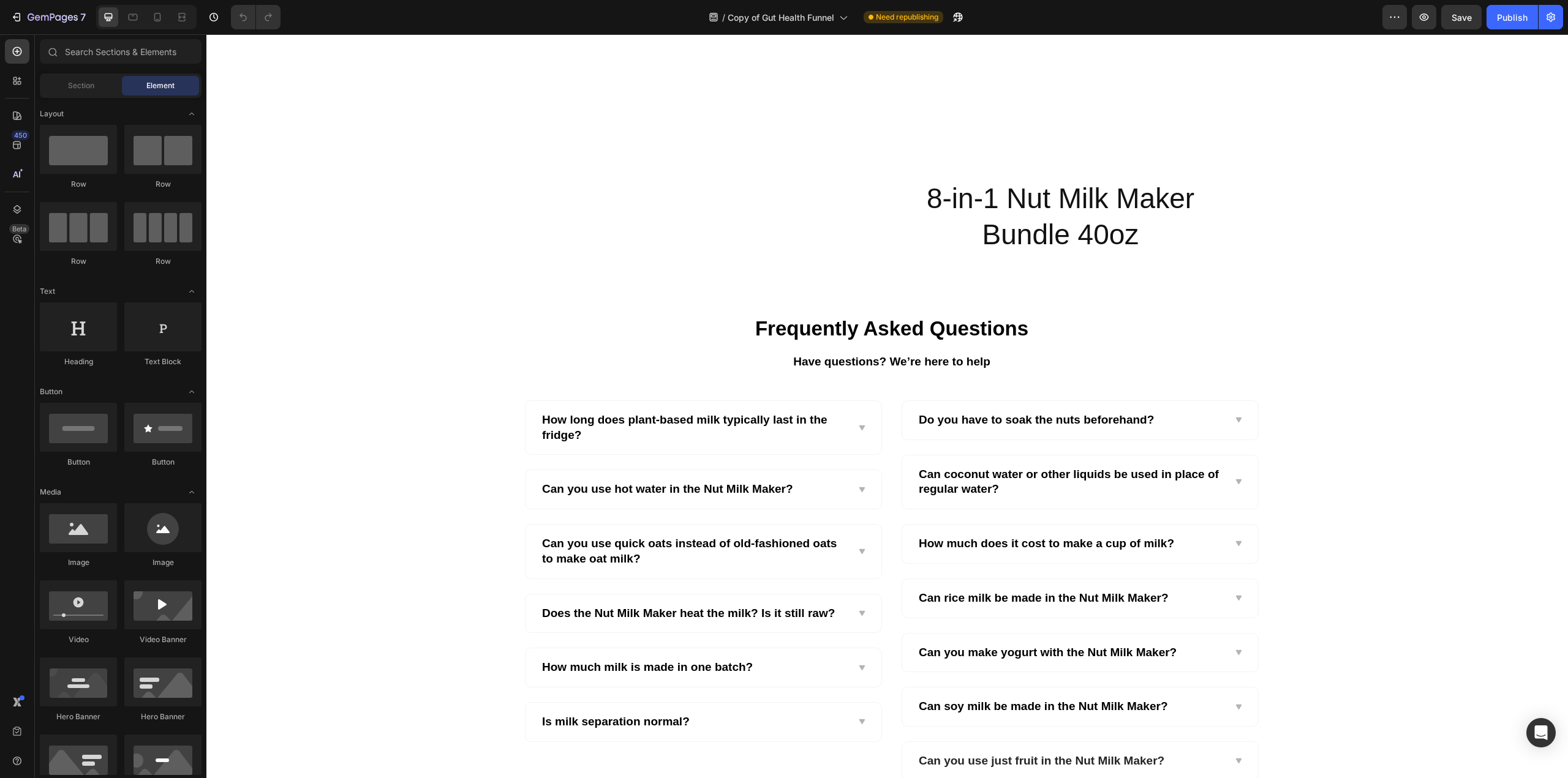
scroll to position [3924, 0]
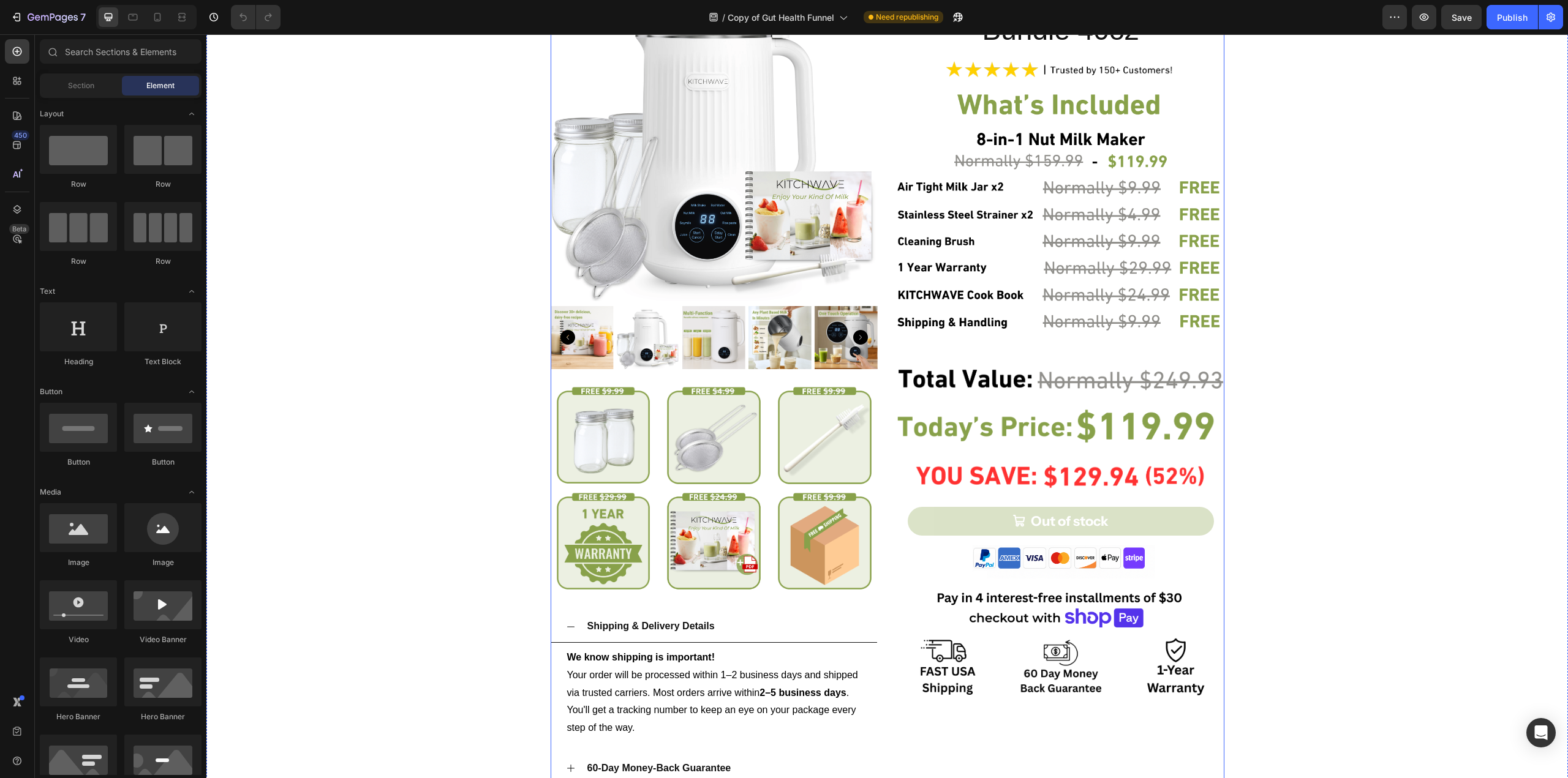
click at [874, 232] on div "Product Images Image Image Image Row Image Image Image Row Shipping & Delivery …" at bounding box center [888, 401] width 673 height 852
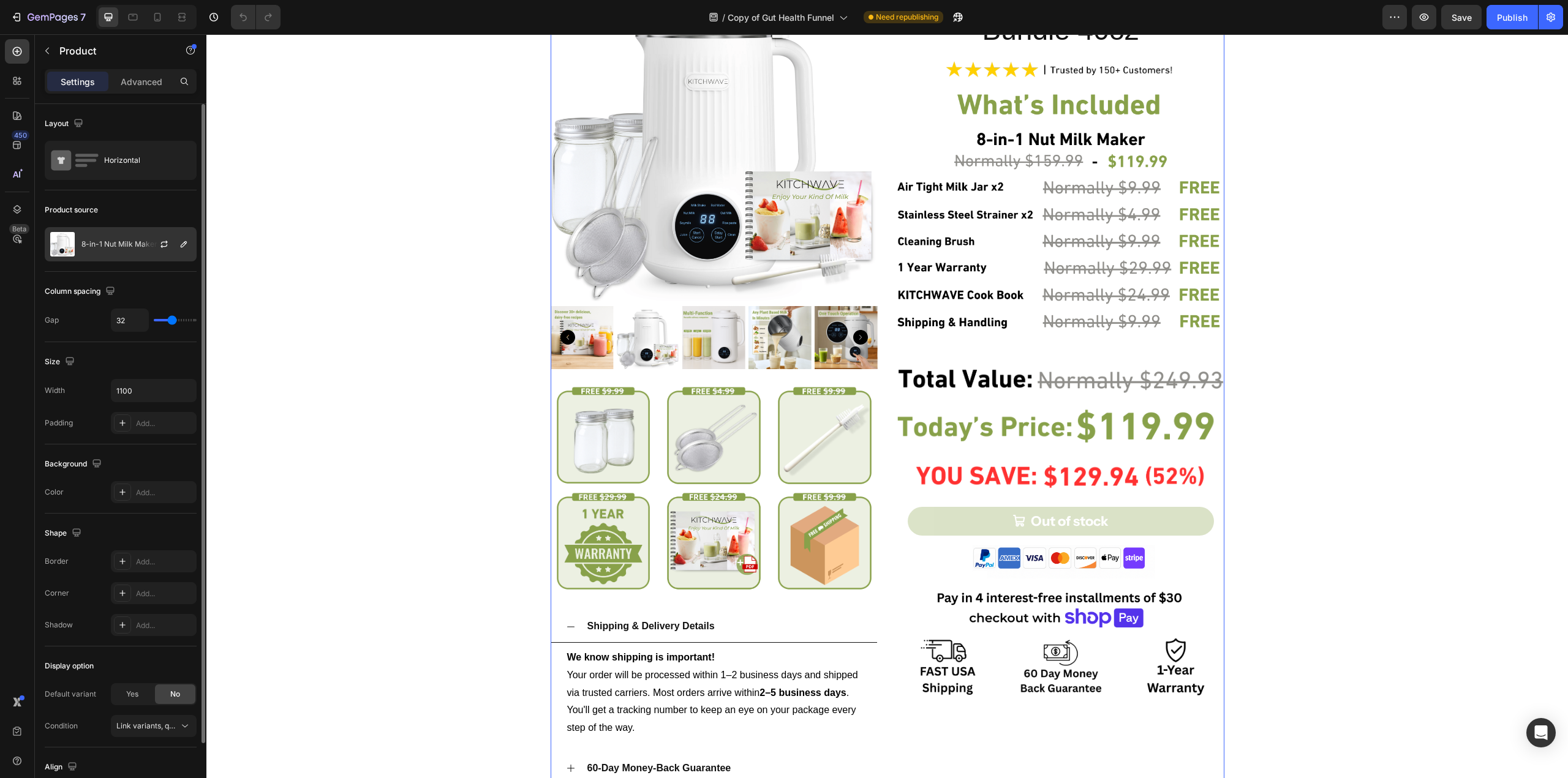
click at [114, 239] on div "8-in-1 Nut Milk Maker Bundle" at bounding box center [121, 244] width 152 height 34
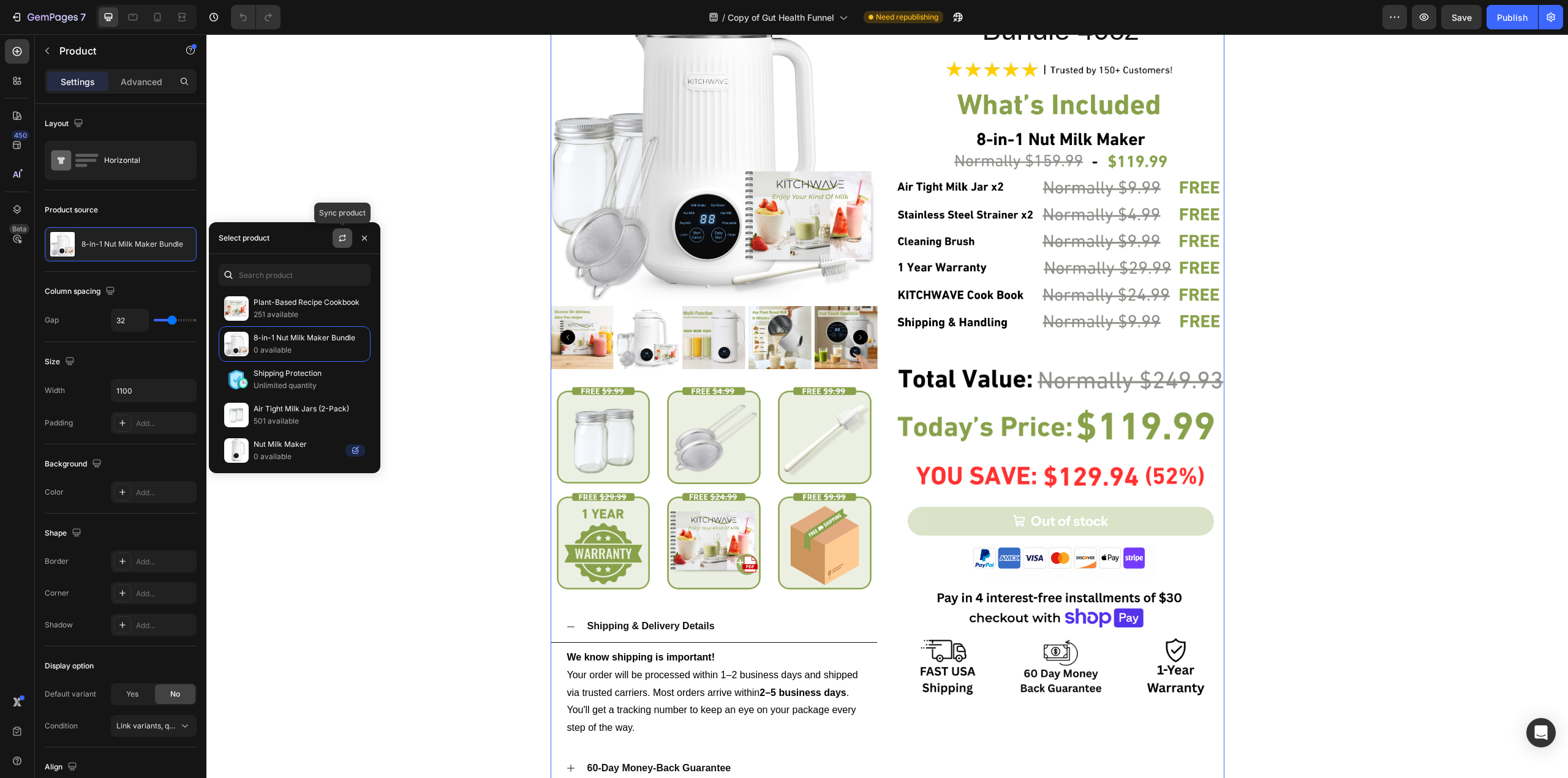
click at [346, 239] on icon "button" at bounding box center [342, 240] width 7 height 3
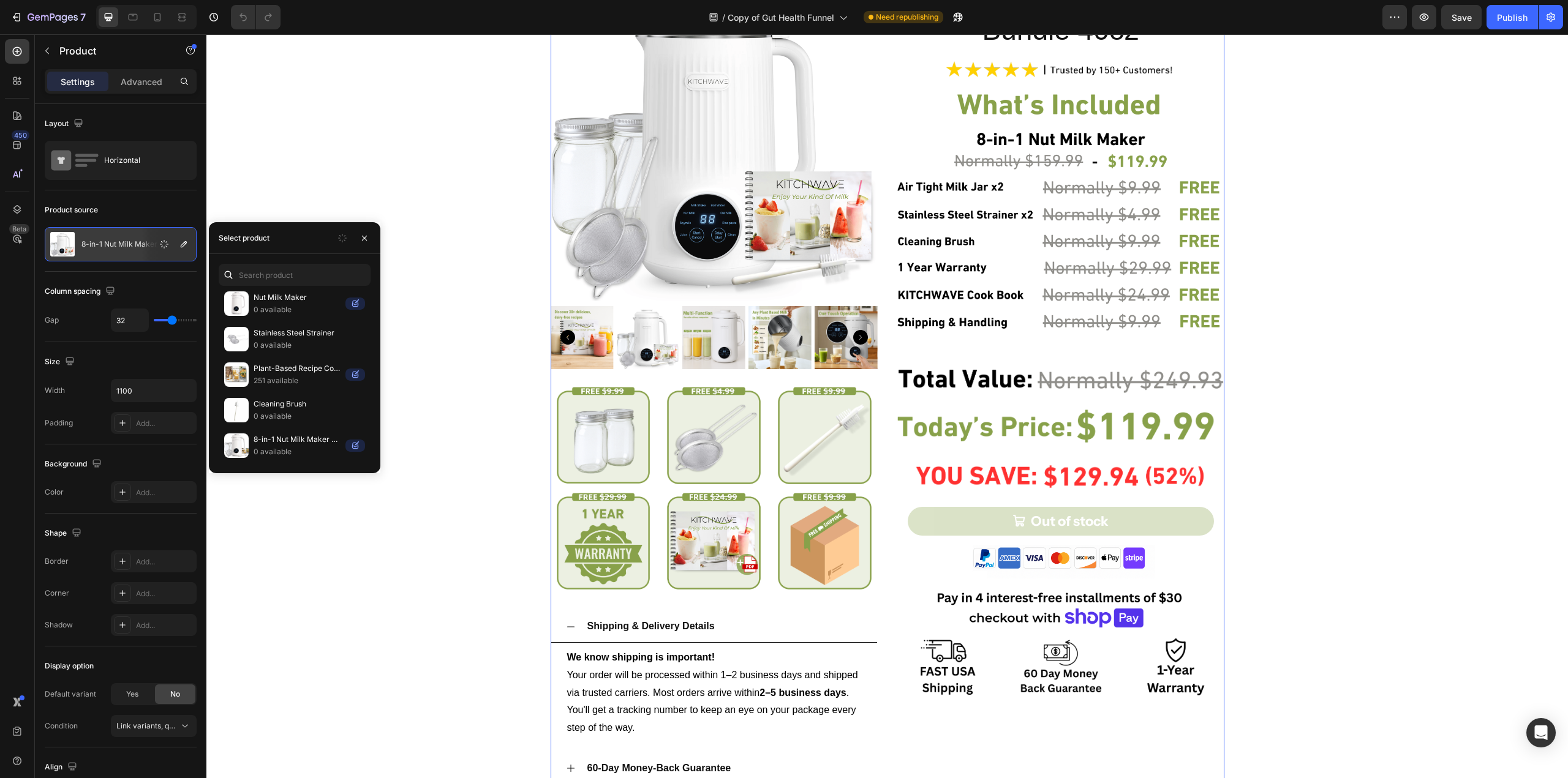
scroll to position [0, 0]
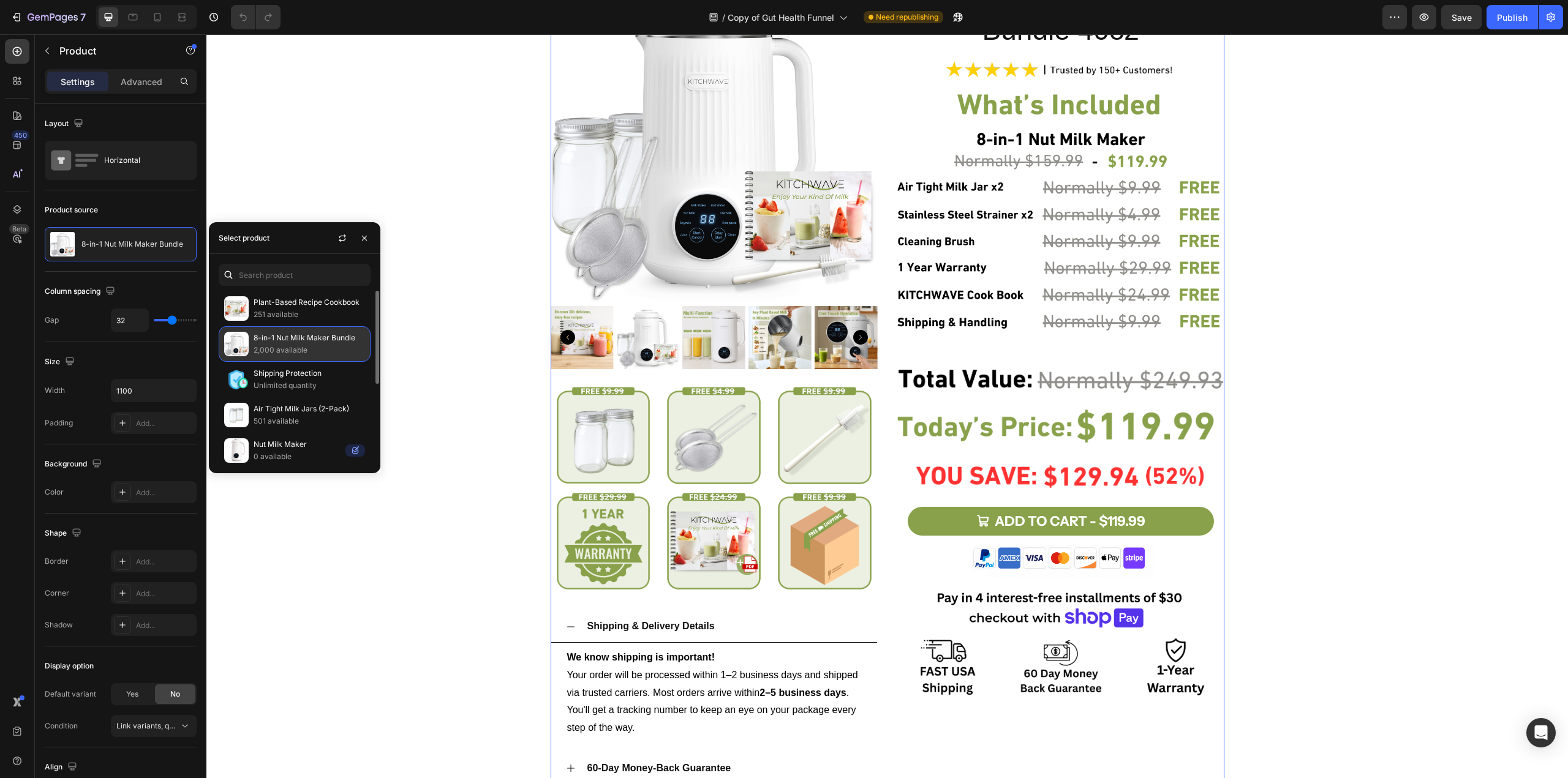
click at [283, 336] on p "8-in-1 Nut Milk Maker Bundle" at bounding box center [309, 338] width 112 height 12
click at [1514, 30] on div "7 / Copy of Gut Health Funnel Need republishing Preview Save Publish" at bounding box center [784, 17] width 1568 height 35
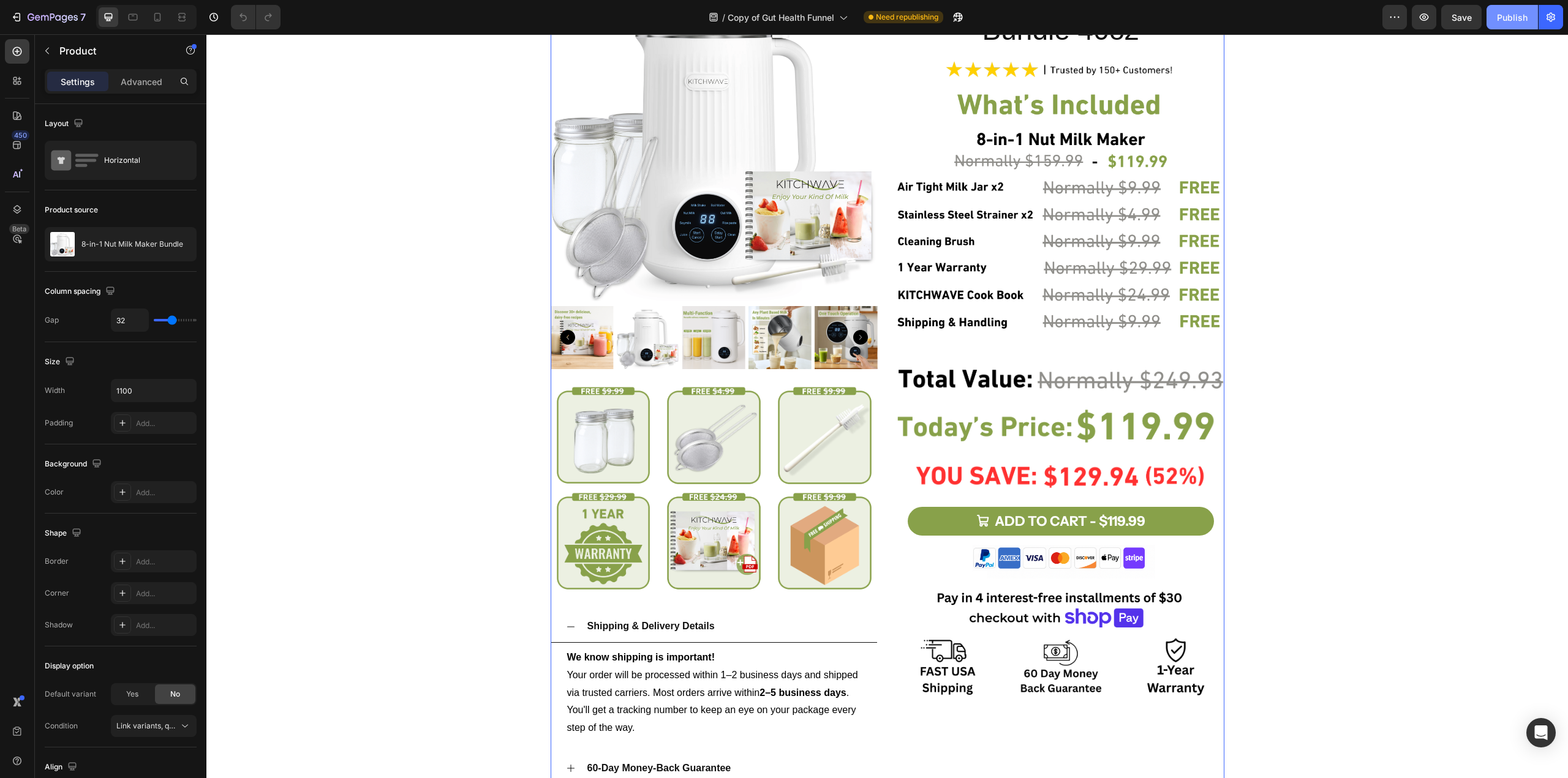
click at [1512, 27] on button "Publish" at bounding box center [1512, 17] width 52 height 25
click at [1465, 9] on button "Save" at bounding box center [1461, 17] width 41 height 25
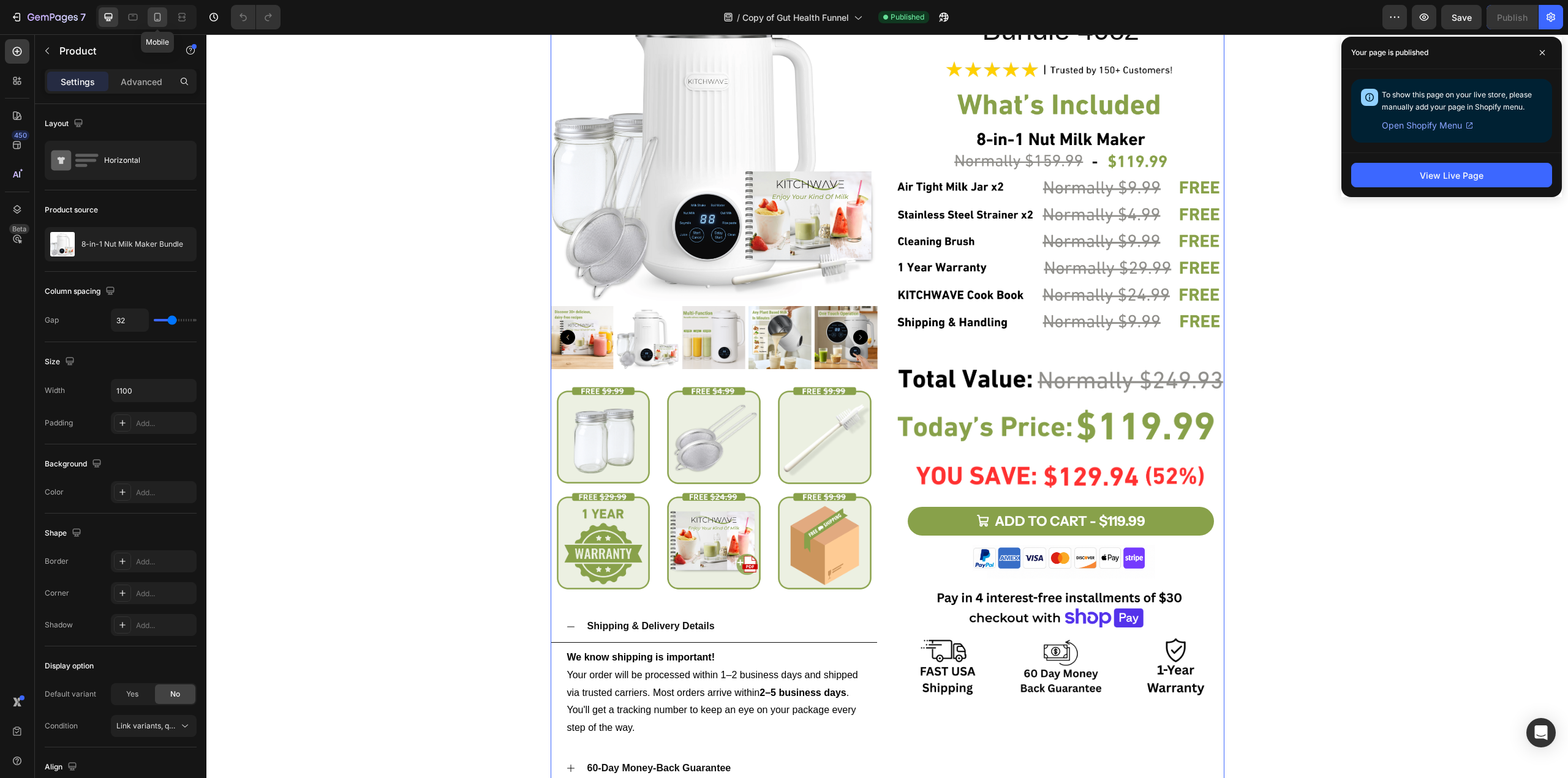
click at [154, 14] on icon at bounding box center [158, 17] width 12 height 12
type input "0"
type input "100%"
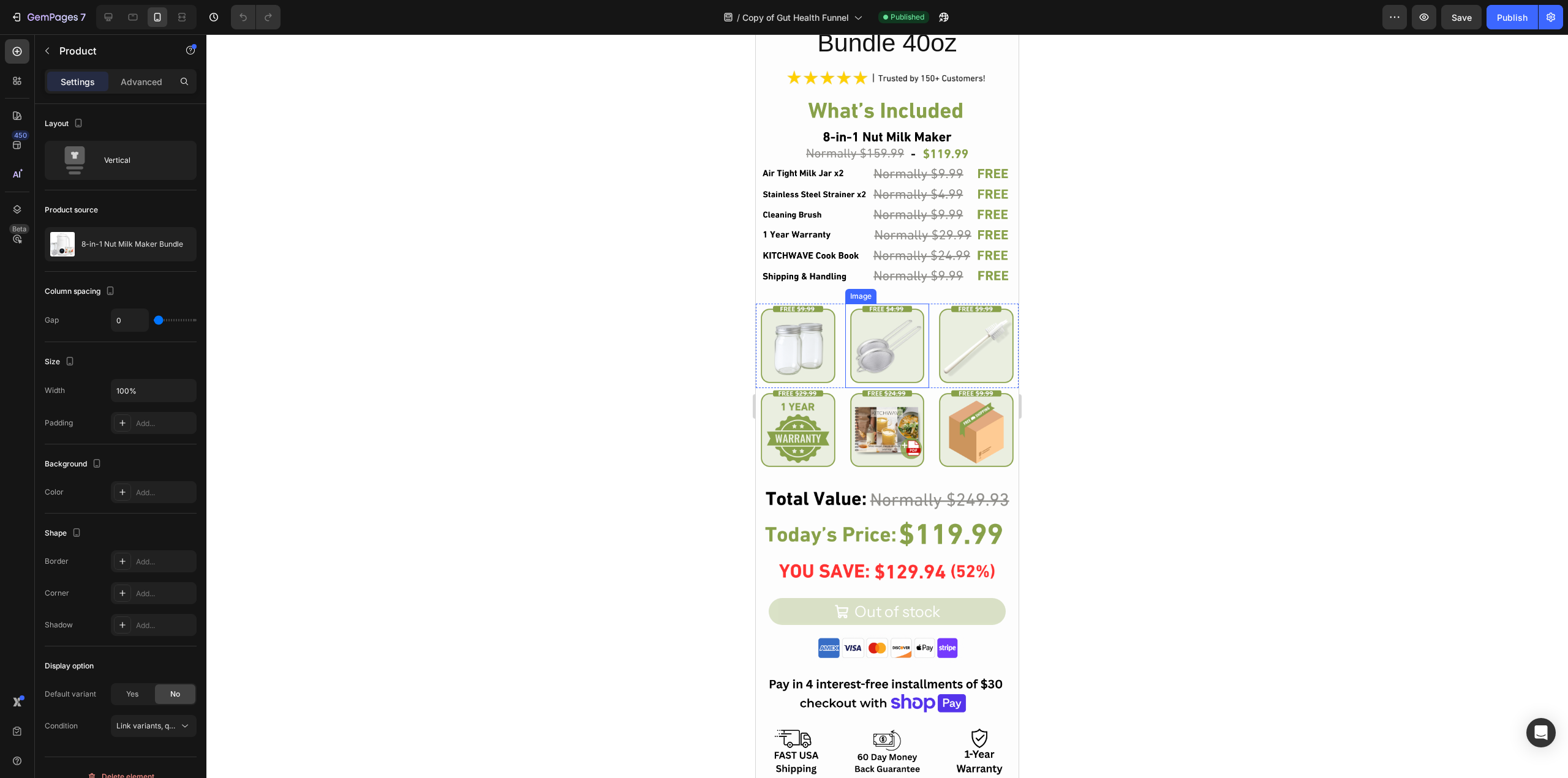
scroll to position [6647, 0]
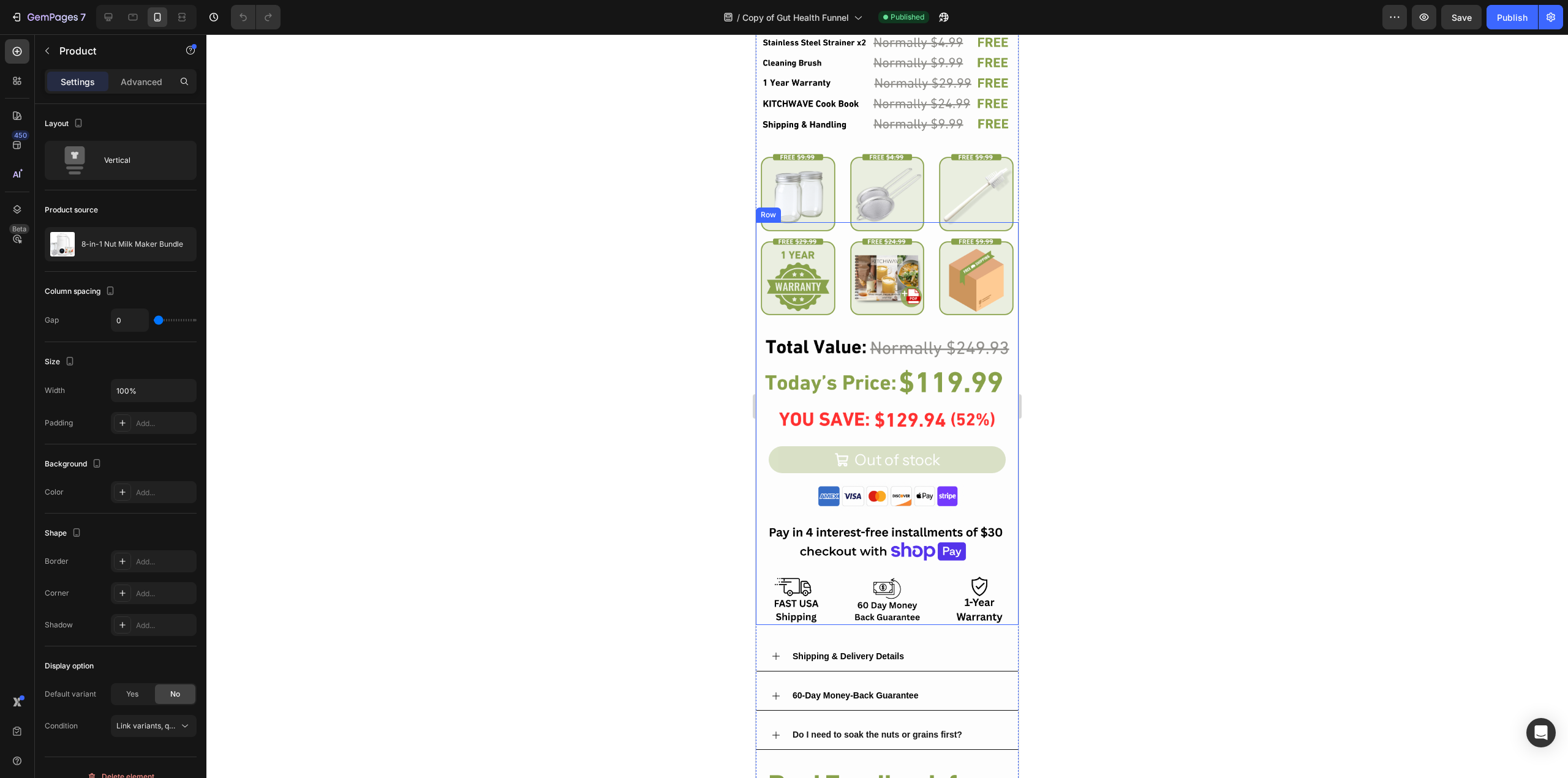
click at [954, 406] on div "Image Image Row Image Image Image Row Image Image Image Row Image Out of stock …" at bounding box center [887, 423] width 263 height 403
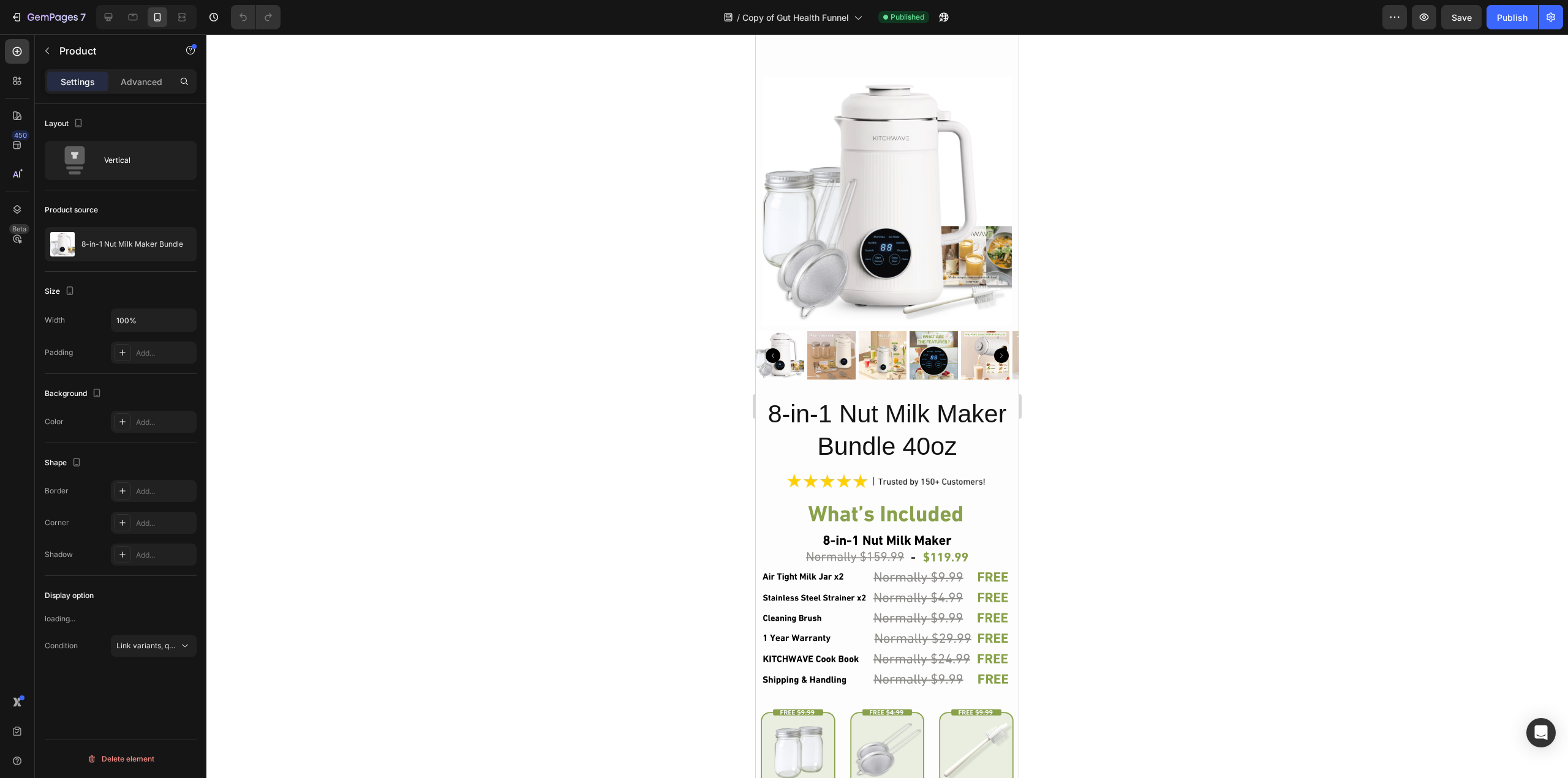
scroll to position [6035, 0]
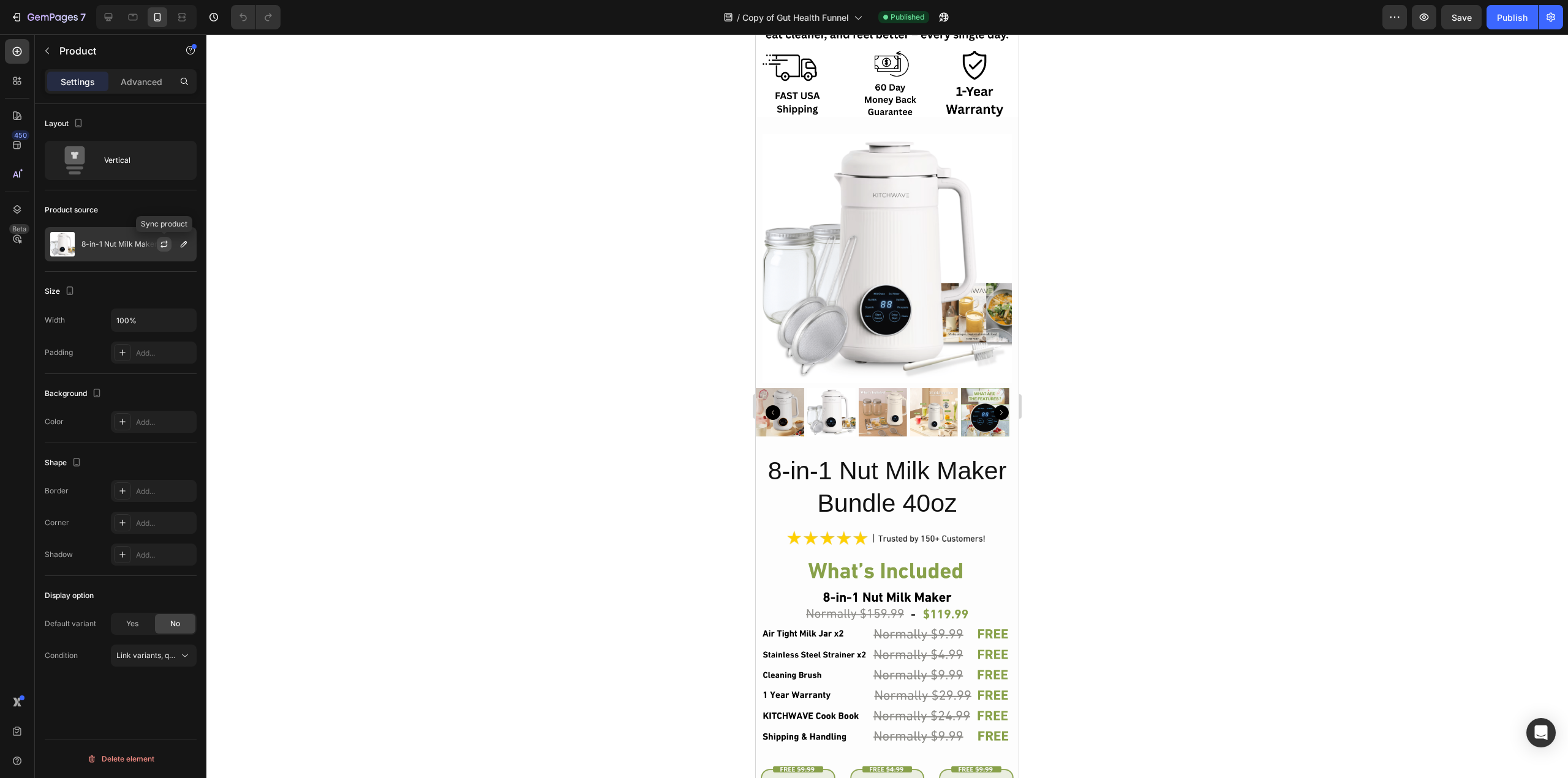
click at [163, 242] on icon "button" at bounding box center [164, 244] width 10 height 10
click at [134, 250] on div "8-in-1 Nut Milk Maker Bundle" at bounding box center [121, 244] width 152 height 34
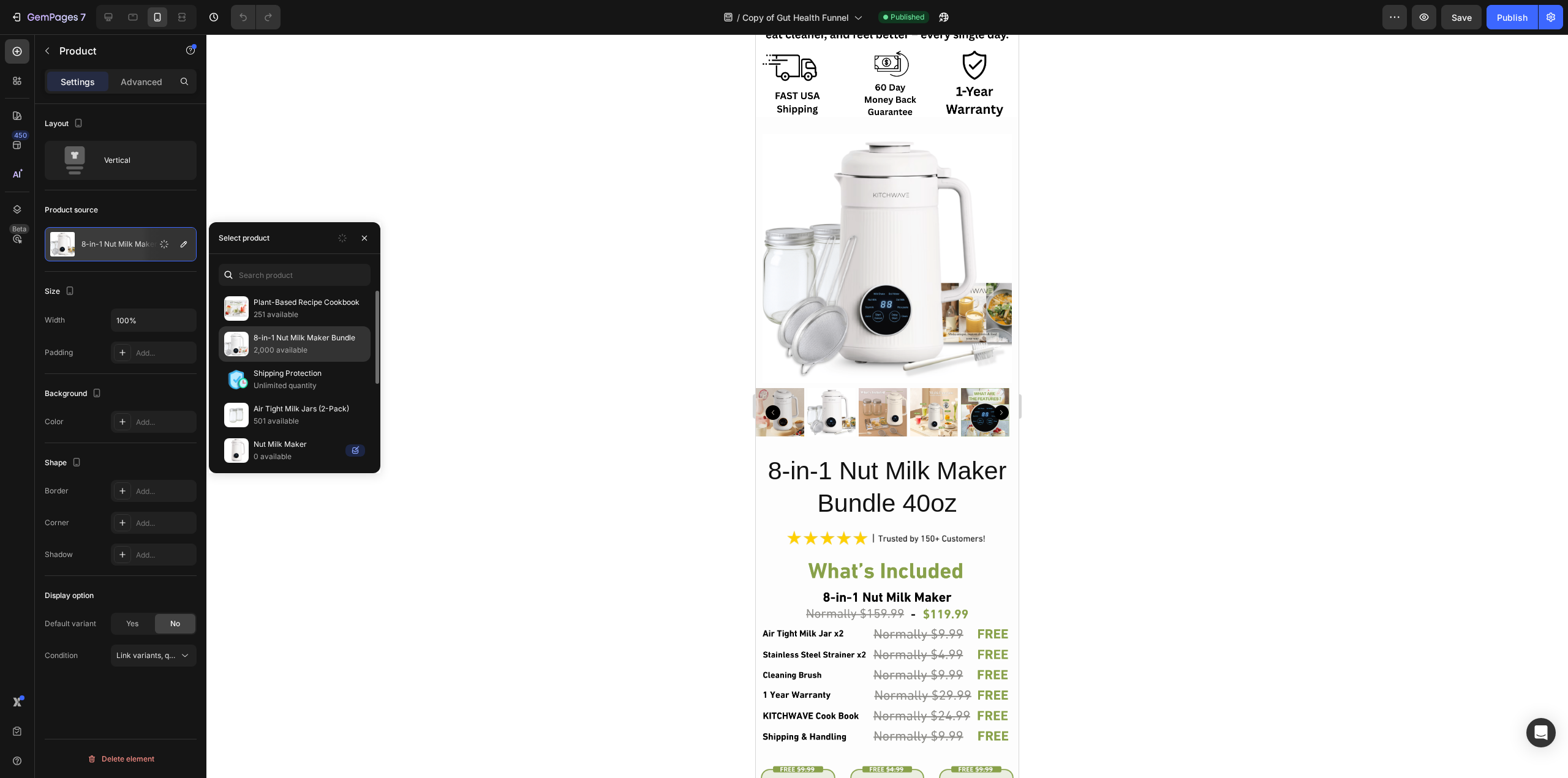
click at [301, 355] on p "2,000 available" at bounding box center [309, 350] width 112 height 12
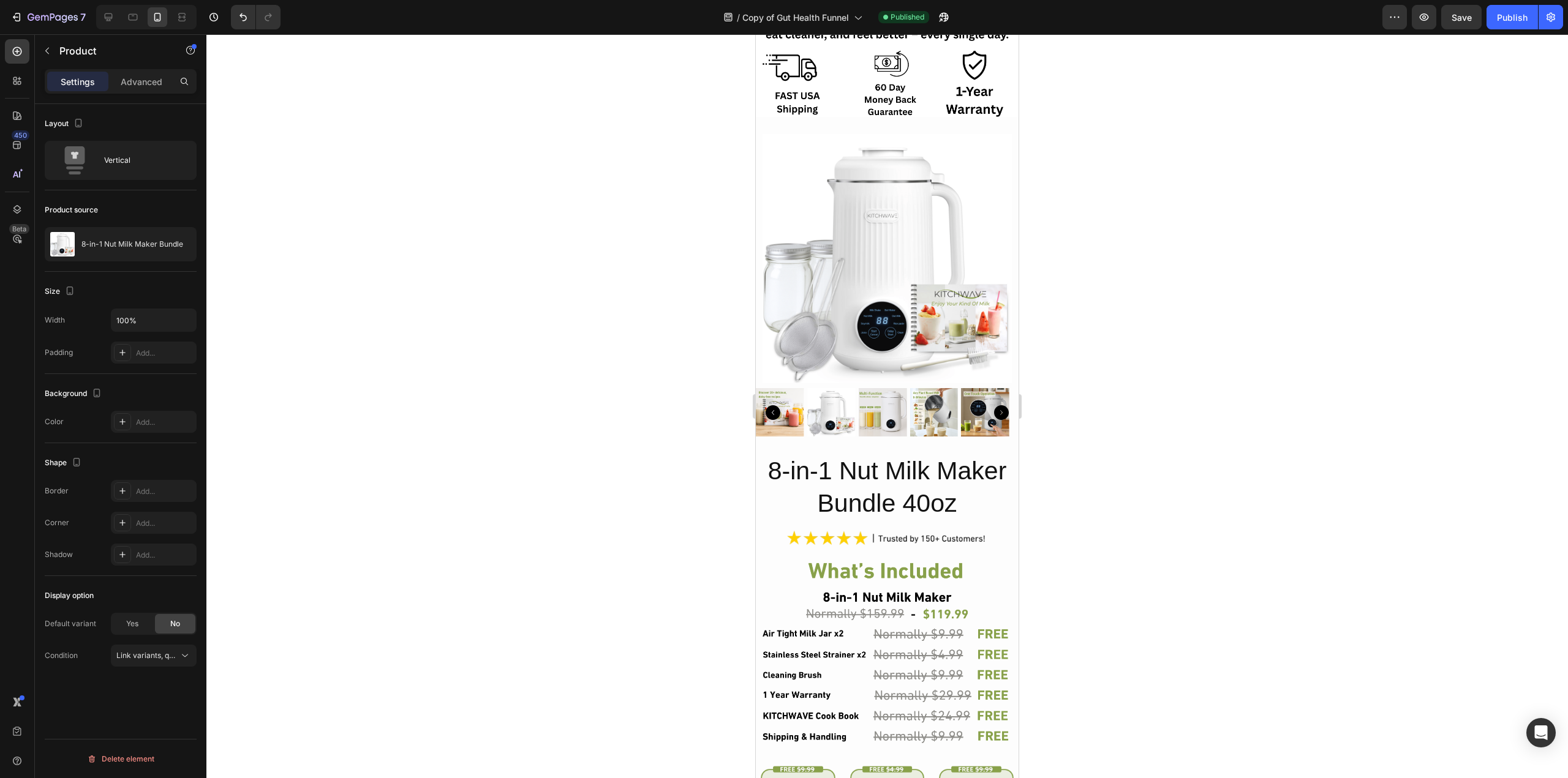
click at [408, 329] on div at bounding box center [887, 406] width 1361 height 744
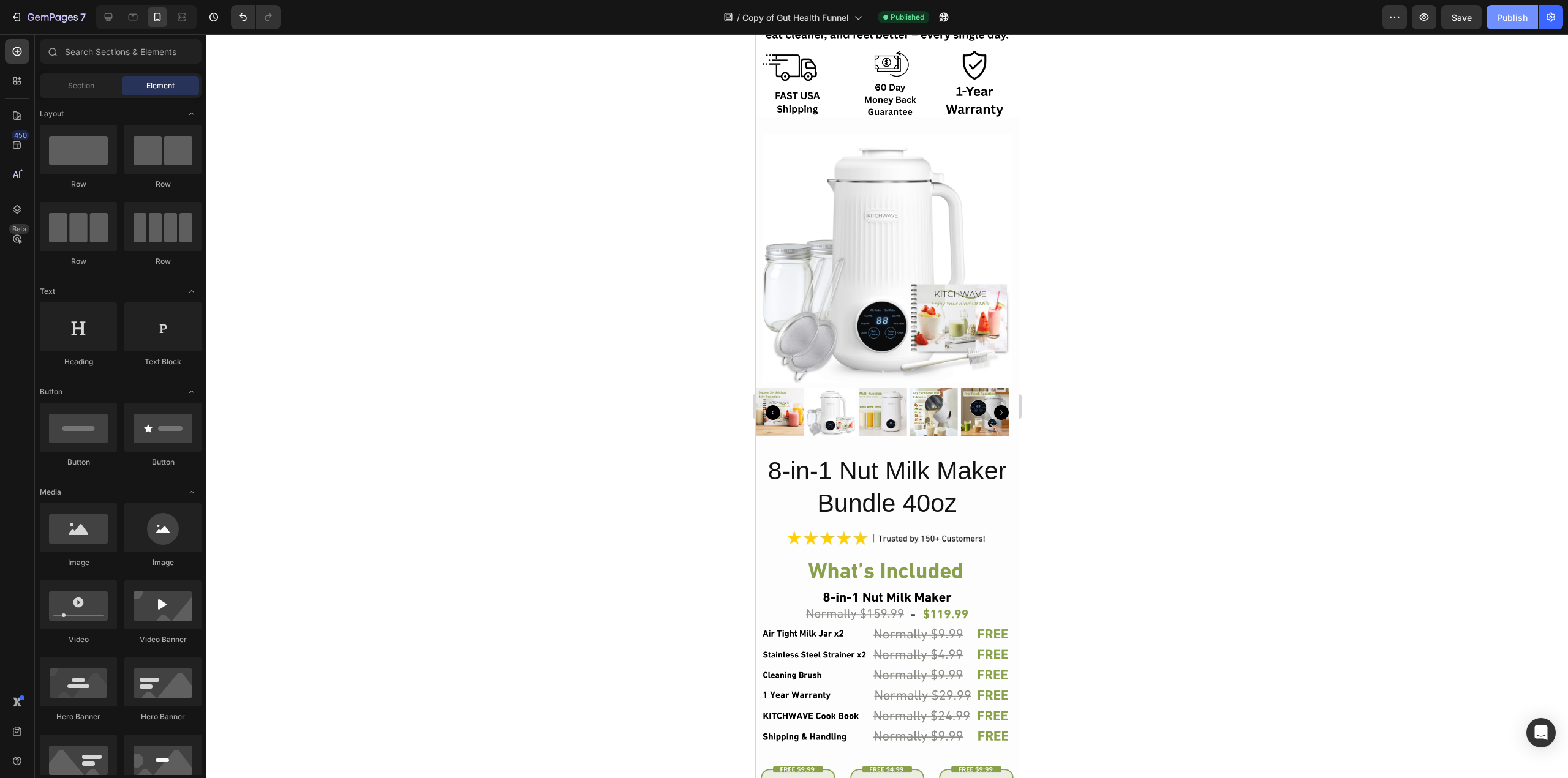
click at [1527, 8] on button "Publish" at bounding box center [1512, 17] width 52 height 25
